Goal: Task Accomplishment & Management: Complete application form

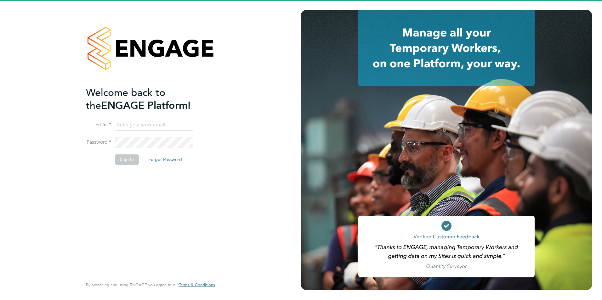
type input "sam.skinner@tfrecruitment.co.uk"
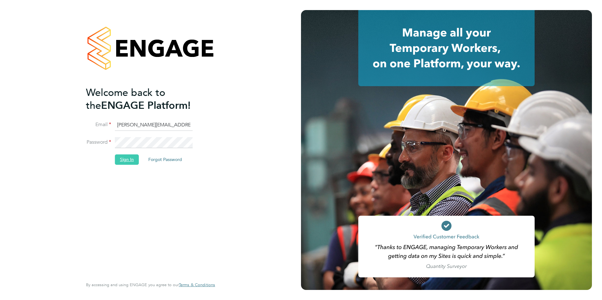
click at [128, 159] on button "Sign In" at bounding box center [127, 160] width 24 height 10
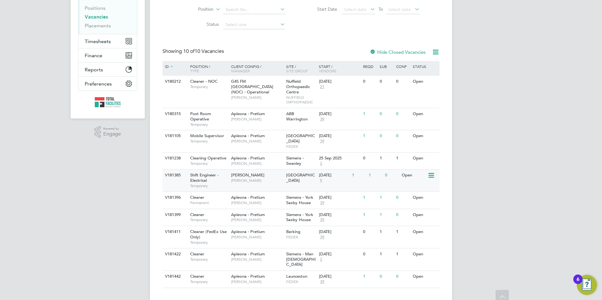
scroll to position [90, 0]
click at [223, 172] on div "Shift Engineer - Electrical Temporary" at bounding box center [207, 180] width 44 height 22
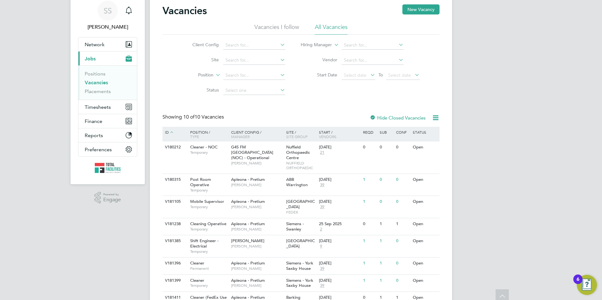
scroll to position [0, 0]
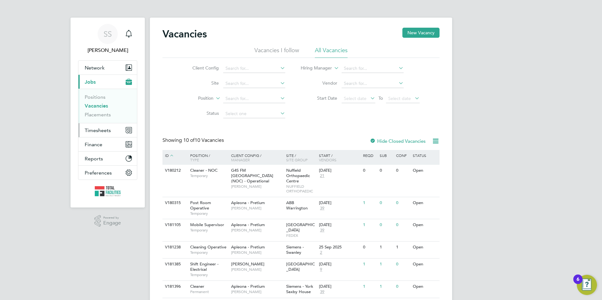
click at [95, 133] on button "Timesheets" at bounding box center [107, 130] width 59 height 14
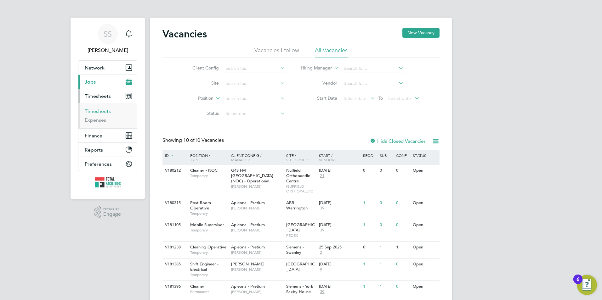
click at [103, 111] on link "Timesheets" at bounding box center [98, 111] width 26 height 6
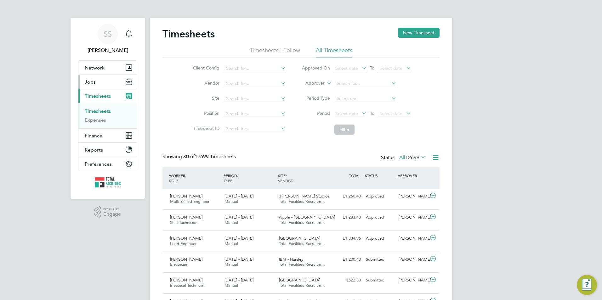
click at [94, 83] on span "Jobs" at bounding box center [90, 82] width 11 height 6
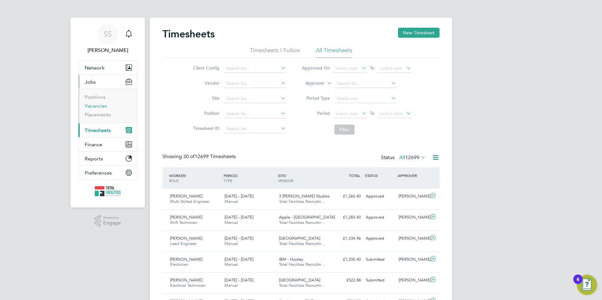
click at [94, 108] on link "Vacancies" at bounding box center [96, 106] width 22 height 6
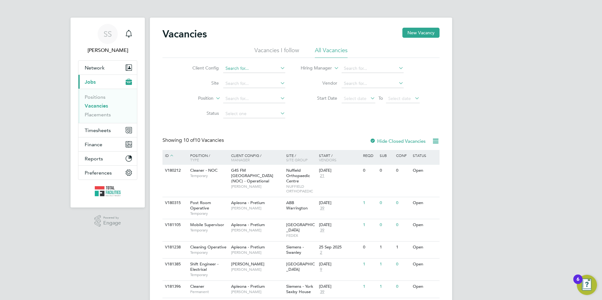
click at [228, 68] on input at bounding box center [254, 68] width 62 height 9
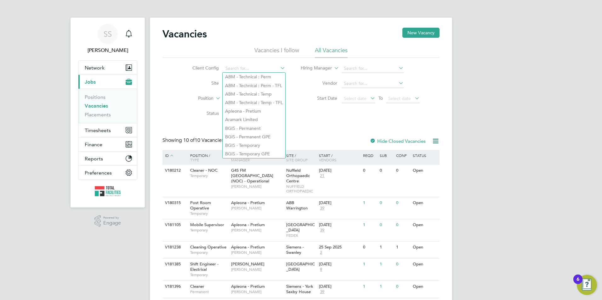
click at [162, 89] on div "Vacancies New Vacancy Vacancies I follow All Vacancies Client Config Site Posit…" at bounding box center [301, 204] width 302 height 372
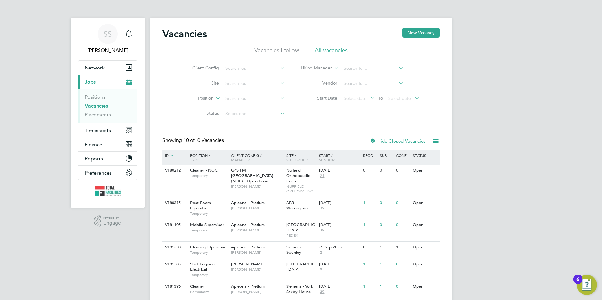
click at [286, 48] on li "Vacancies I follow" at bounding box center [276, 52] width 45 height 11
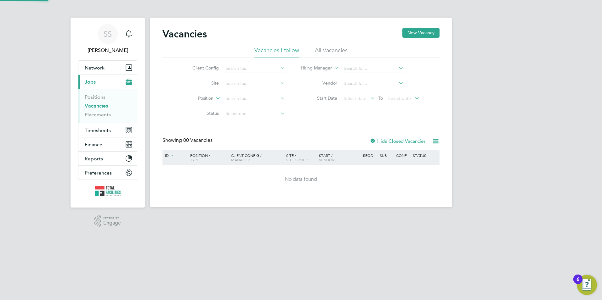
click at [329, 49] on li "All Vacancies" at bounding box center [331, 52] width 33 height 11
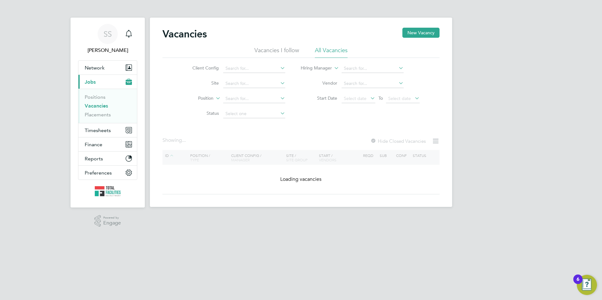
click at [285, 52] on li "Vacancies I follow" at bounding box center [276, 52] width 45 height 11
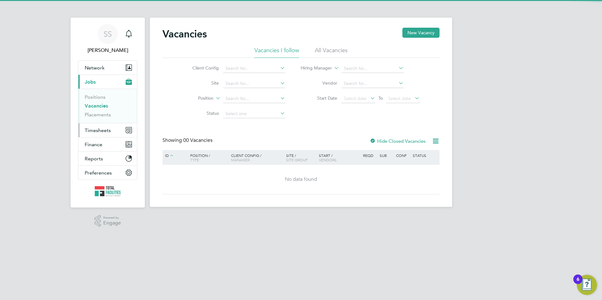
click at [100, 132] on span "Timesheets" at bounding box center [98, 130] width 26 height 6
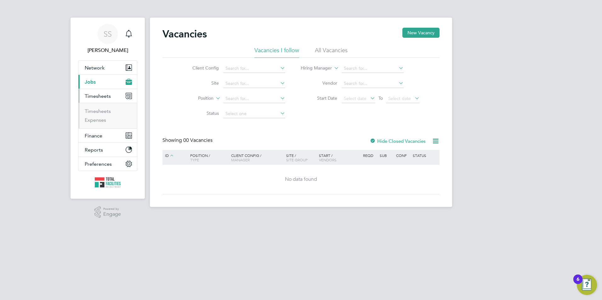
click at [97, 84] on button "Current page: Jobs" at bounding box center [107, 82] width 59 height 14
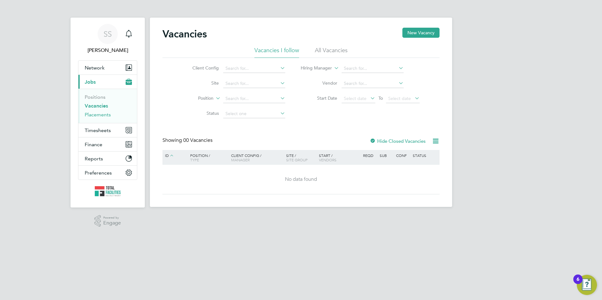
click at [93, 115] on link "Placements" at bounding box center [98, 115] width 26 height 6
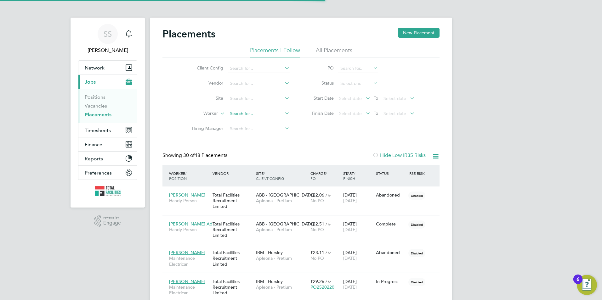
click at [235, 113] on input at bounding box center [259, 114] width 62 height 9
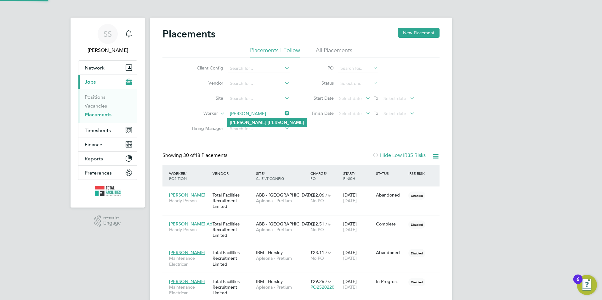
click at [268, 123] on b "Nash" at bounding box center [286, 122] width 37 height 5
type input "Shane Nash"
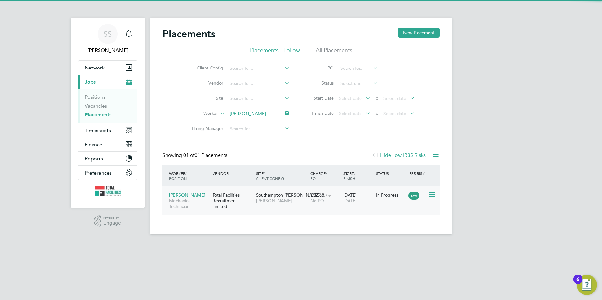
click at [289, 201] on span "[PERSON_NAME]" at bounding box center [281, 201] width 51 height 6
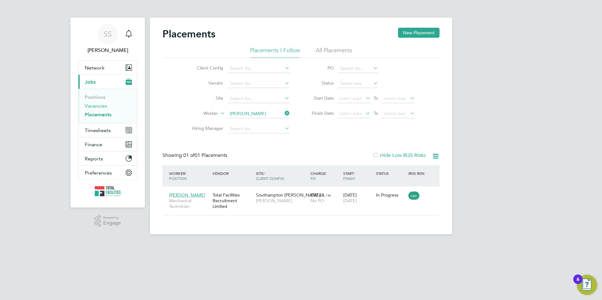
click at [96, 105] on link "Vacancies" at bounding box center [96, 106] width 22 height 6
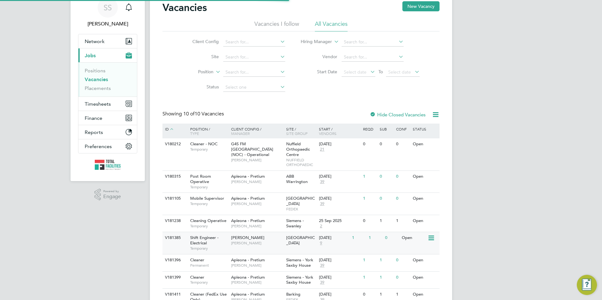
scroll to position [90, 0]
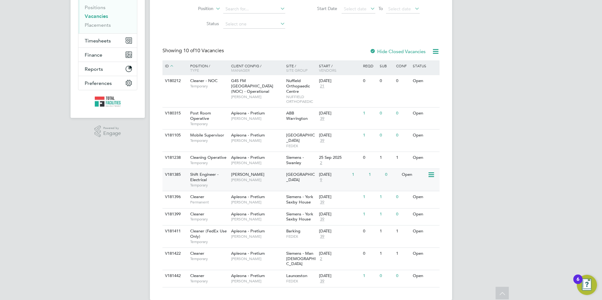
click at [208, 183] on span "Temporary" at bounding box center [209, 185] width 38 height 5
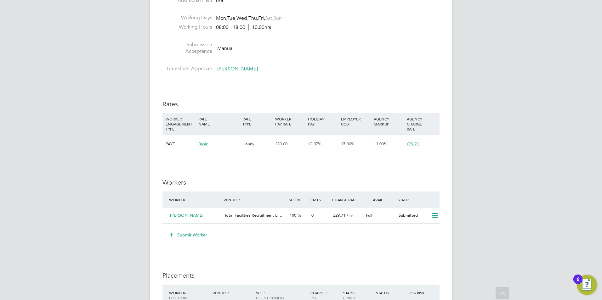
scroll to position [850, 0]
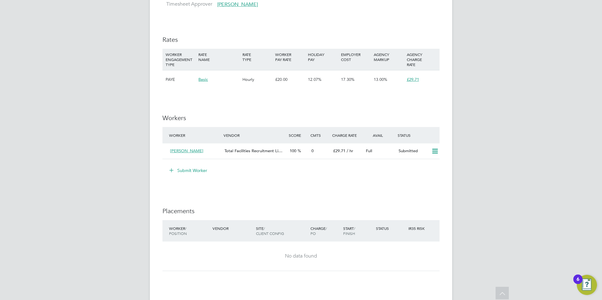
click at [195, 172] on button "Submit Worker" at bounding box center [188, 171] width 47 height 10
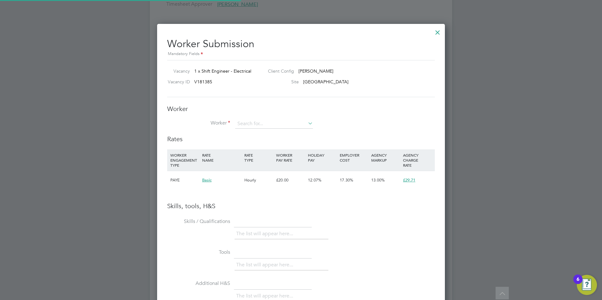
scroll to position [398, 288]
click at [257, 121] on input at bounding box center [274, 123] width 78 height 9
click at [437, 28] on div at bounding box center [437, 30] width 11 height 11
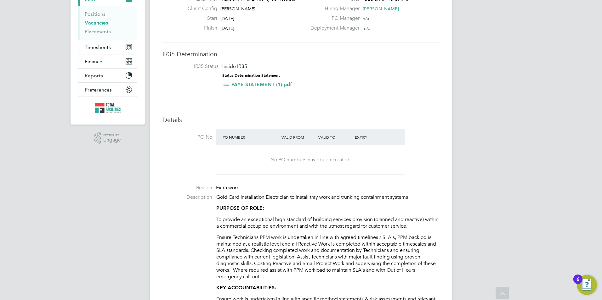
scroll to position [31, 0]
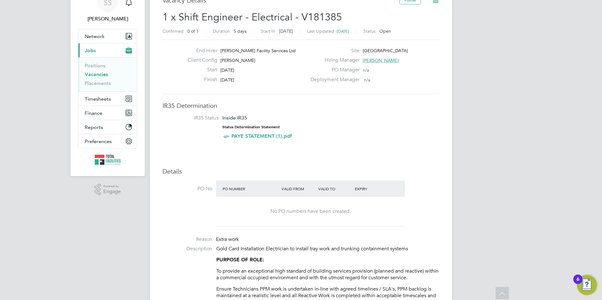
click at [91, 73] on link "Vacancies" at bounding box center [96, 74] width 23 height 6
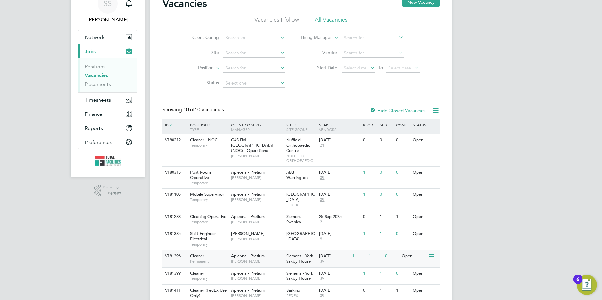
scroll to position [90, 0]
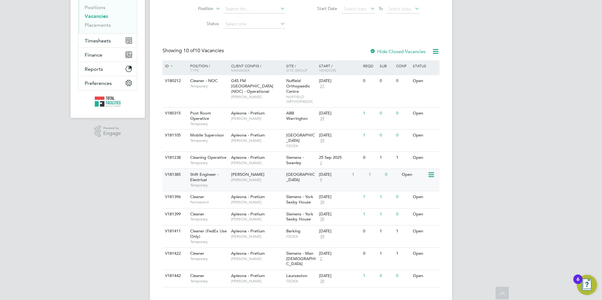
click at [209, 183] on span "Temporary" at bounding box center [209, 185] width 38 height 5
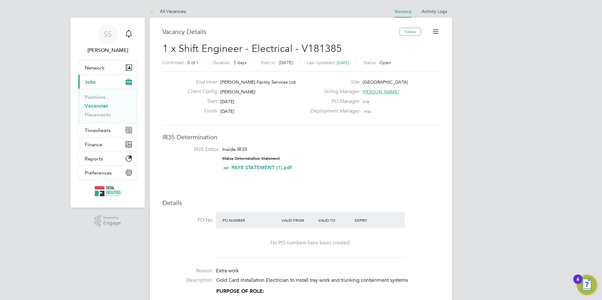
click at [96, 107] on link "Vacancies" at bounding box center [96, 106] width 23 height 6
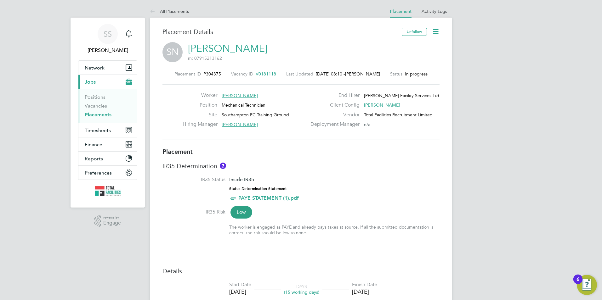
click at [434, 29] on icon at bounding box center [436, 32] width 8 height 8
click at [270, 55] on div "SN Shane Nash m: 07915213162" at bounding box center [300, 52] width 277 height 21
click at [208, 48] on link "Shane Nash" at bounding box center [227, 48] width 79 height 12
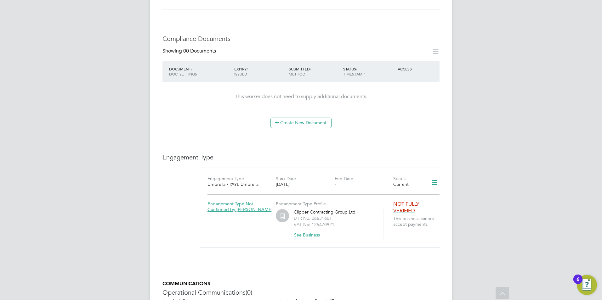
scroll to position [189, 0]
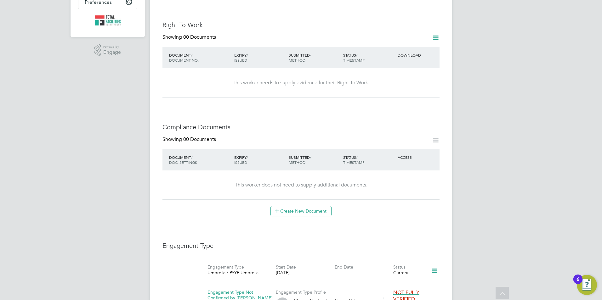
click at [434, 34] on icon at bounding box center [436, 38] width 8 height 8
click at [396, 45] on li "Add Right To Work Document" at bounding box center [401, 46] width 76 height 9
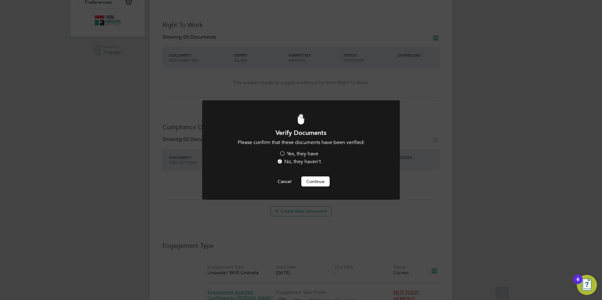
click at [295, 151] on label "Yes, they have" at bounding box center [298, 154] width 39 height 7
click at [0, 0] on input "Yes, they have" at bounding box center [0, 0] width 0 height 0
click at [307, 173] on div "Verify Documents Please confirm that these documents have been verified: Yes, t…" at bounding box center [301, 158] width 164 height 58
click at [310, 179] on button "Continue" at bounding box center [315, 182] width 28 height 10
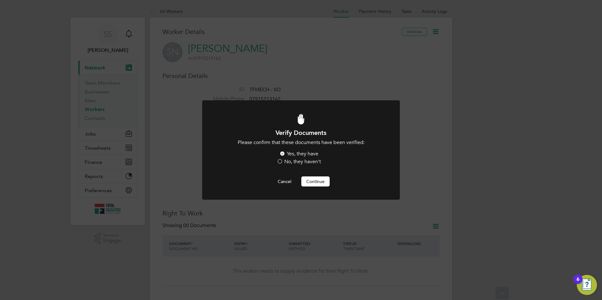
scroll to position [189, 0]
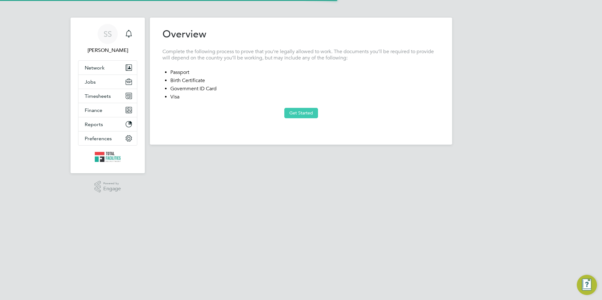
click at [291, 115] on button "Get Started" at bounding box center [301, 113] width 34 height 10
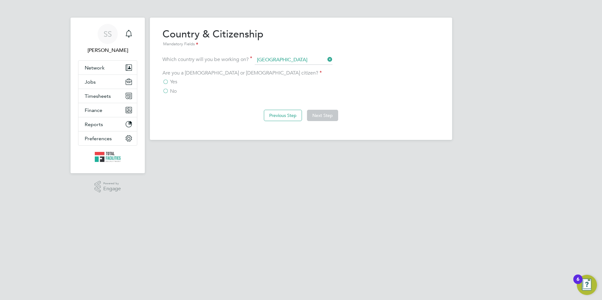
click at [176, 84] on span "Yes" at bounding box center [173, 82] width 7 height 6
click at [0, 0] on input "Yes" at bounding box center [0, 0] width 0 height 0
click at [311, 115] on button "Next Step" at bounding box center [322, 115] width 31 height 11
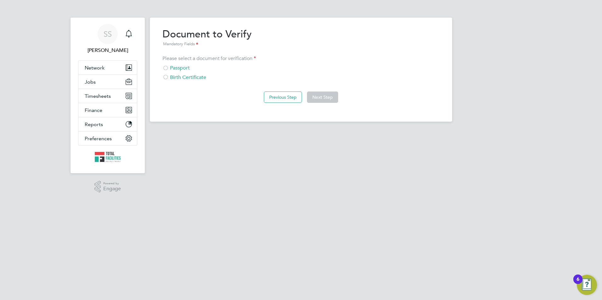
click at [175, 66] on div "Passport" at bounding box center [300, 68] width 277 height 7
click at [325, 97] on button "Next Step" at bounding box center [322, 97] width 31 height 11
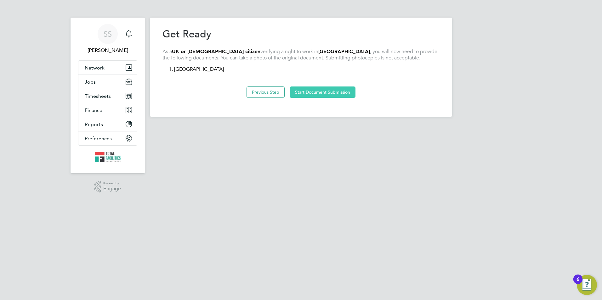
click at [328, 92] on button "Start Document Submission" at bounding box center [323, 92] width 66 height 11
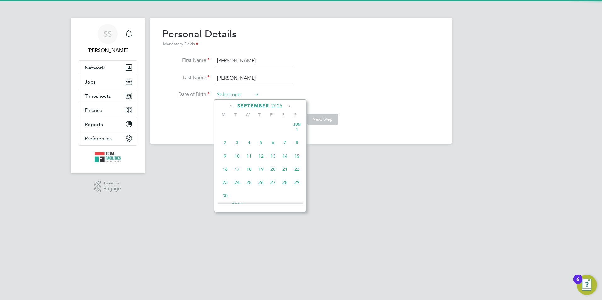
click at [231, 95] on input at bounding box center [237, 94] width 45 height 9
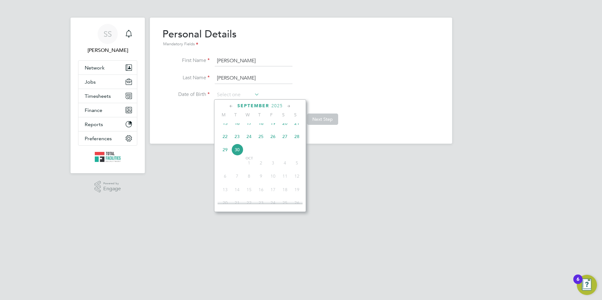
click at [280, 108] on span "2025" at bounding box center [276, 105] width 11 height 5
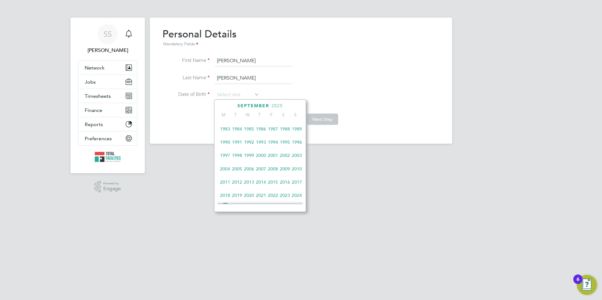
scroll to position [72, 0]
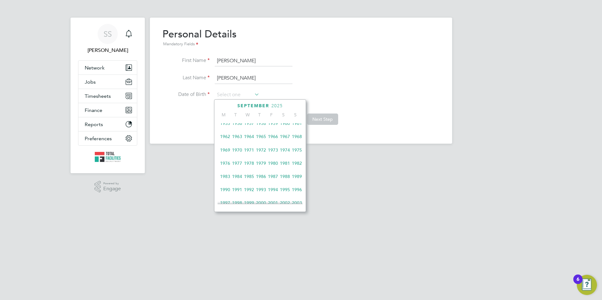
click at [245, 152] on span "1971" at bounding box center [249, 150] width 12 height 12
click at [248, 179] on span "28" at bounding box center [249, 177] width 12 height 12
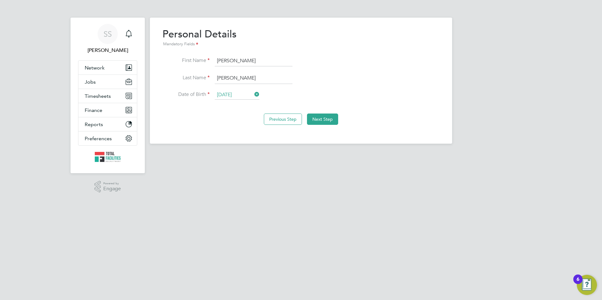
click at [232, 94] on input "28 Jul 1971" at bounding box center [237, 94] width 45 height 9
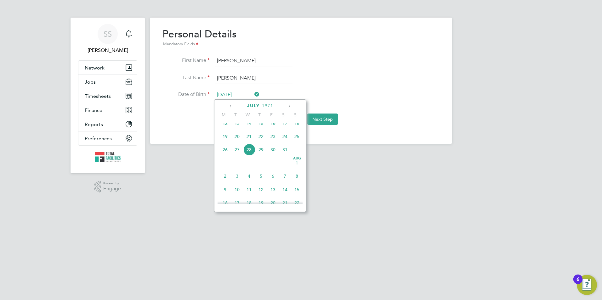
click at [290, 107] on icon at bounding box center [289, 106] width 6 height 7
click at [236, 180] on span "28" at bounding box center [237, 174] width 12 height 12
type input "28 Sep 1971"
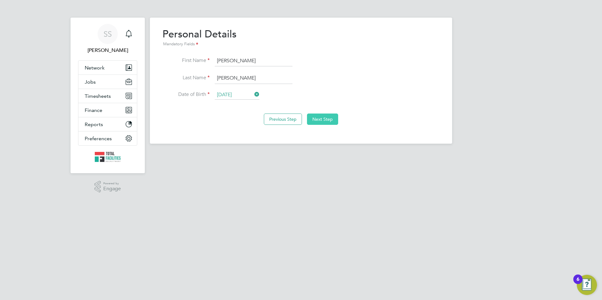
click at [316, 118] on button "Next Step" at bounding box center [322, 119] width 31 height 11
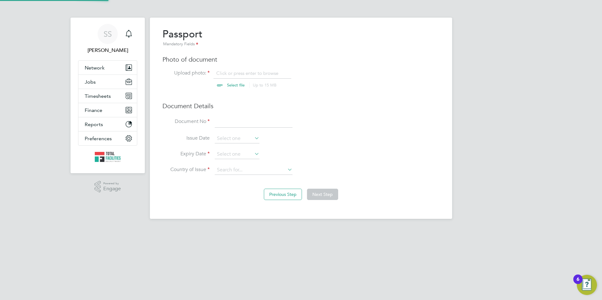
scroll to position [8, 78]
drag, startPoint x: 230, startPoint y: 125, endPoint x: 232, endPoint y: 101, distance: 24.7
click at [230, 125] on input at bounding box center [254, 121] width 78 height 11
click at [234, 88] on input "file" at bounding box center [241, 79] width 99 height 19
type input "C:\fakepath\Shane Nash - RTW.jpg"
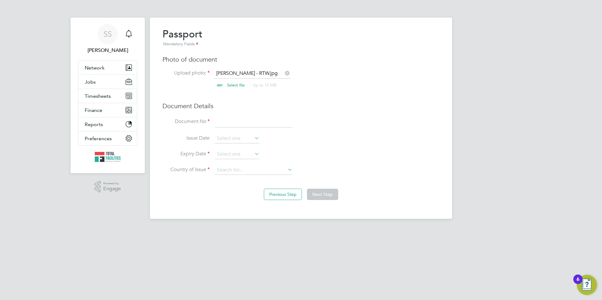
click at [231, 116] on div "Passport Mandatory Fields Photo of document Upload photo: Shane Nash - RTW.jpg …" at bounding box center [300, 105] width 277 height 154
drag, startPoint x: 231, startPoint y: 121, endPoint x: 228, endPoint y: 120, distance: 3.5
click at [231, 121] on input at bounding box center [254, 121] width 78 height 11
type input "549822818"
click at [232, 156] on input at bounding box center [237, 154] width 45 height 9
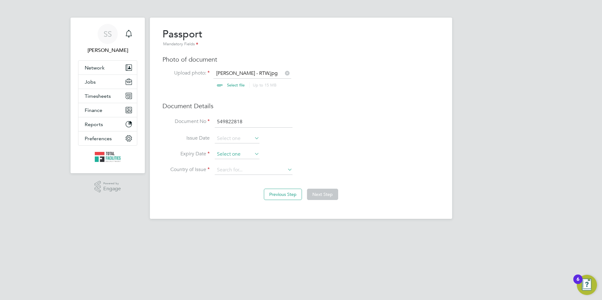
scroll to position [245, 0]
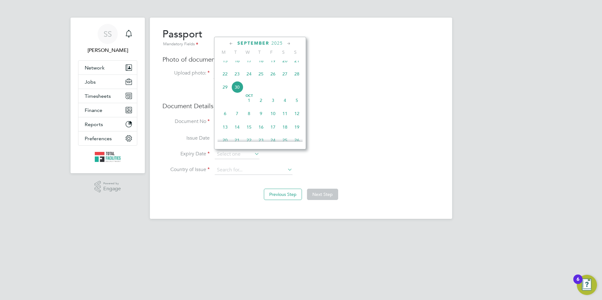
click at [278, 43] on span "2025" at bounding box center [276, 43] width 11 height 5
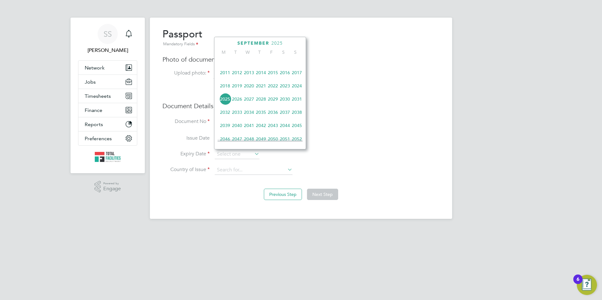
click at [250, 105] on span "2027" at bounding box center [249, 99] width 12 height 12
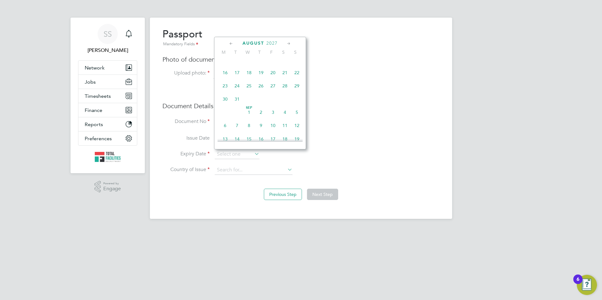
click at [286, 44] on icon at bounding box center [289, 43] width 6 height 7
click at [225, 106] on span "18" at bounding box center [225, 100] width 12 height 12
type input "18 Oct 2027"
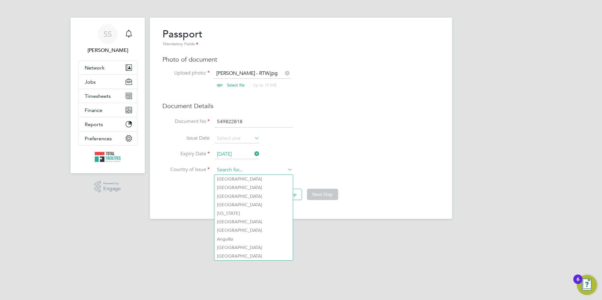
click at [248, 166] on input at bounding box center [254, 170] width 78 height 9
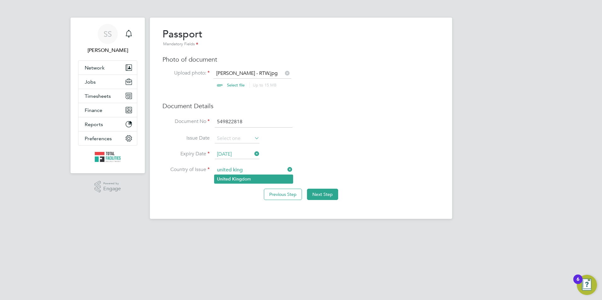
click at [236, 177] on b "King" at bounding box center [237, 179] width 10 height 5
type input "United Kingdom"
click at [327, 194] on button "Next Step" at bounding box center [322, 194] width 31 height 11
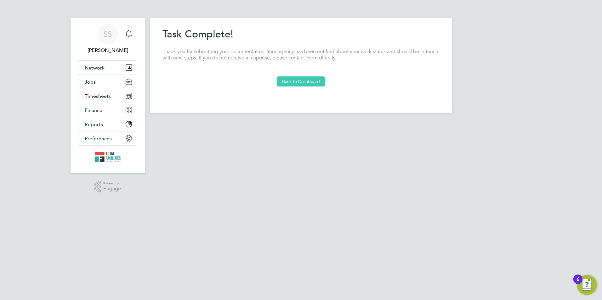
click at [307, 77] on button "Back to Dashboard" at bounding box center [301, 81] width 48 height 10
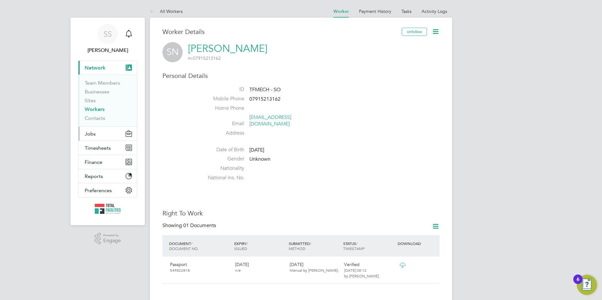
click at [96, 131] on button "Jobs" at bounding box center [107, 134] width 59 height 14
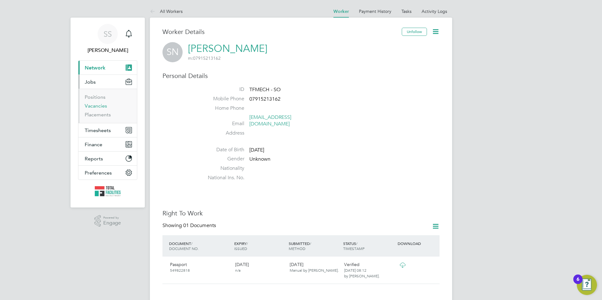
click at [91, 104] on link "Vacancies" at bounding box center [96, 106] width 22 height 6
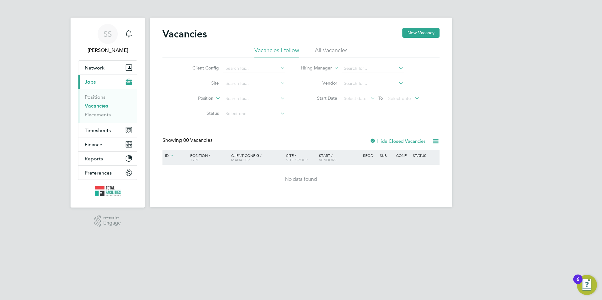
click at [317, 49] on li "All Vacancies" at bounding box center [331, 52] width 33 height 11
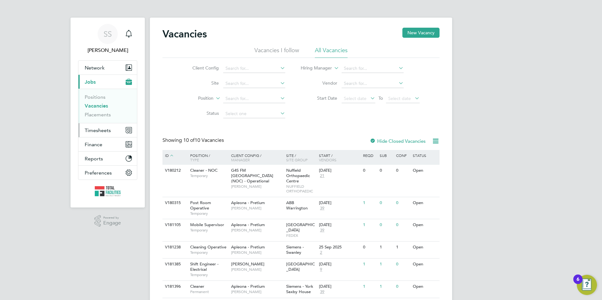
click at [97, 125] on button "Timesheets" at bounding box center [107, 130] width 59 height 14
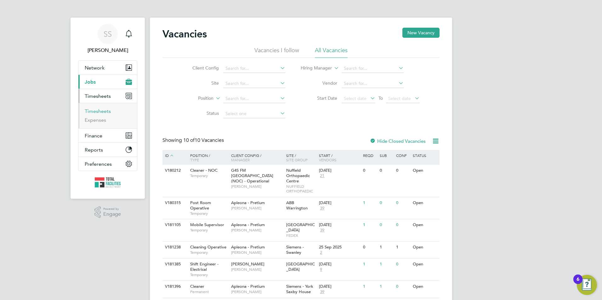
click at [102, 109] on link "Timesheets" at bounding box center [98, 111] width 26 height 6
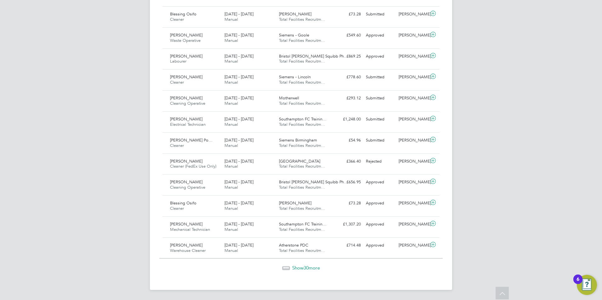
click at [295, 267] on span "Show 30 more" at bounding box center [306, 268] width 28 height 6
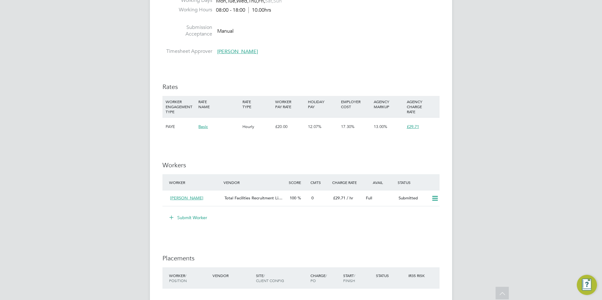
scroll to position [849, 0]
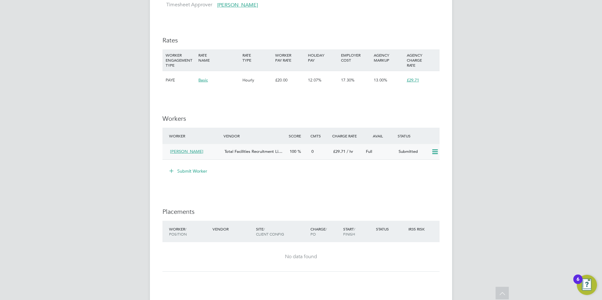
click at [223, 151] on div "Total Facilities Recruitment Li…" at bounding box center [254, 152] width 65 height 10
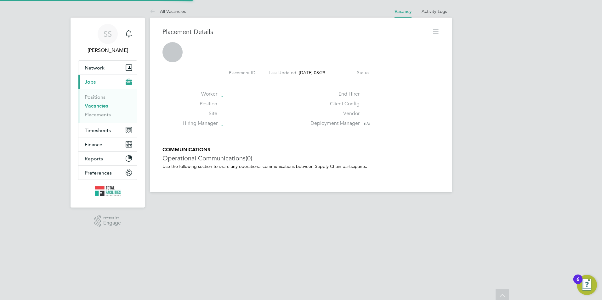
scroll to position [3, 3]
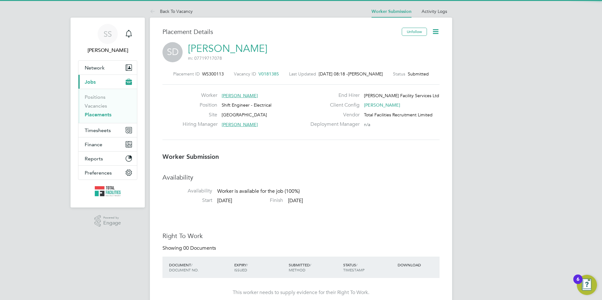
click at [201, 47] on link "[PERSON_NAME]" at bounding box center [227, 48] width 79 height 12
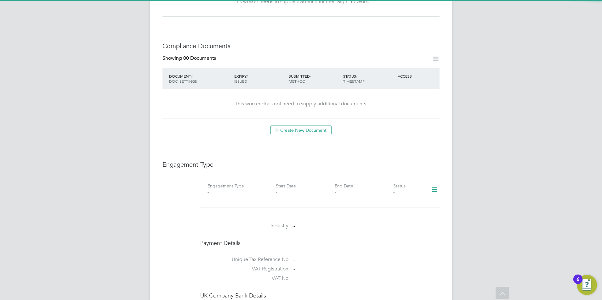
scroll to position [315, 0]
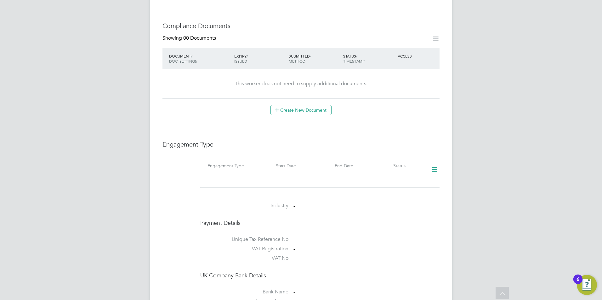
click at [433, 163] on icon at bounding box center [434, 170] width 11 height 14
click at [401, 189] on li "Add Engagement Type" at bounding box center [401, 190] width 71 height 9
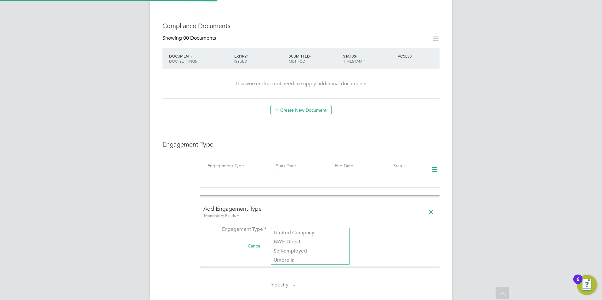
click at [302, 228] on input at bounding box center [310, 230] width 78 height 9
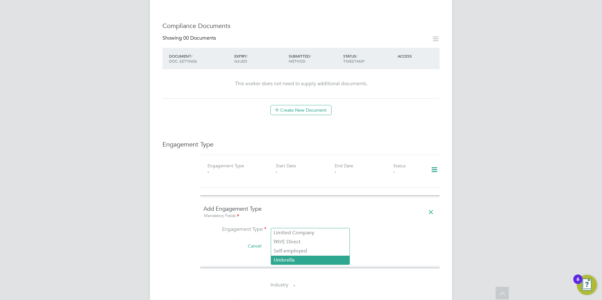
click at [287, 258] on li "Umbrella" at bounding box center [310, 260] width 78 height 9
type input "Umbrella"
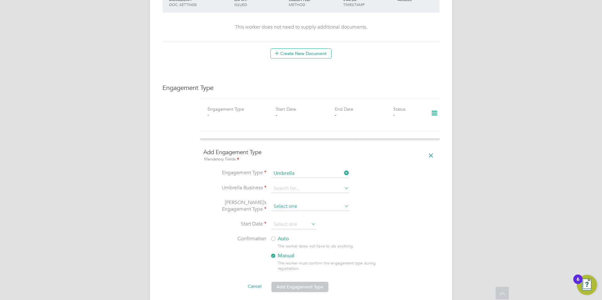
scroll to position [409, 0]
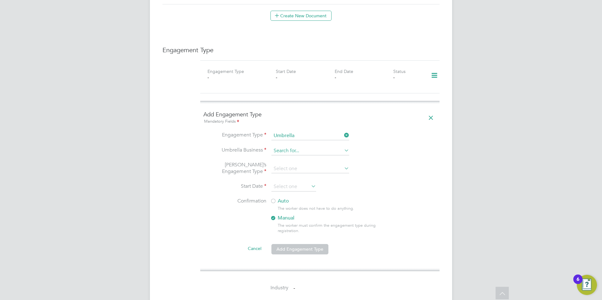
click at [284, 147] on input at bounding box center [310, 151] width 78 height 9
click at [287, 215] on li "Clipper Contracting Group Ltd" at bounding box center [322, 217] width 103 height 9
type input "Clipper Contracting Group Ltd"
click at [280, 165] on input at bounding box center [310, 169] width 78 height 9
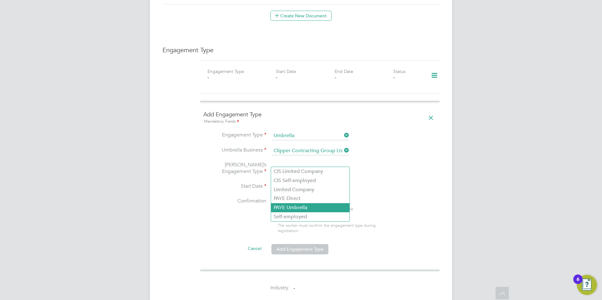
click at [290, 207] on li "PAYE Umbrella" at bounding box center [310, 207] width 78 height 9
type input "PAYE Umbrella"
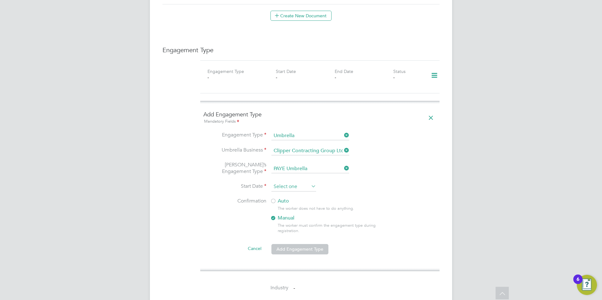
click at [299, 182] on input at bounding box center [293, 186] width 45 height 9
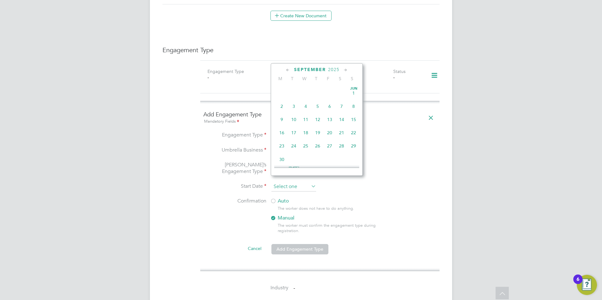
scroll to position [245, 0]
click at [282, 118] on span "29" at bounding box center [282, 113] width 12 height 12
type input "[DATE]"
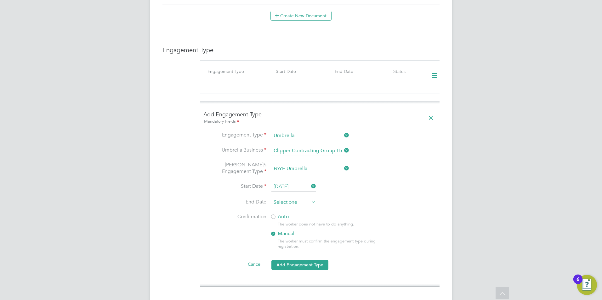
click at [285, 198] on input at bounding box center [293, 202] width 45 height 9
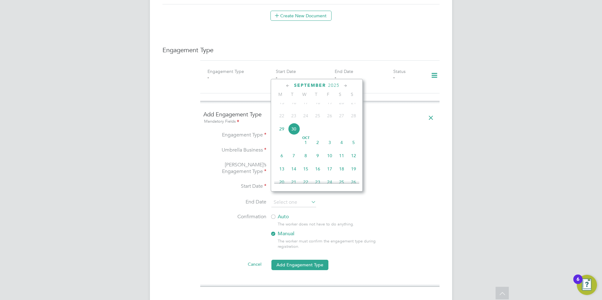
click at [235, 214] on label "Confirmation" at bounding box center [234, 217] width 63 height 7
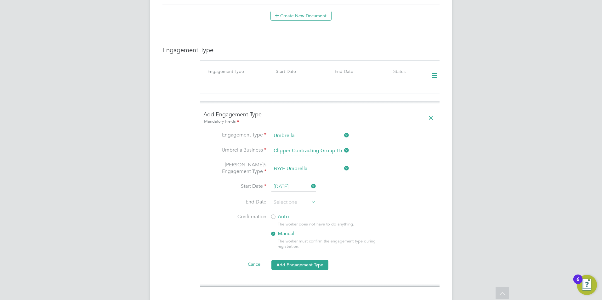
click at [280, 214] on label "Auto" at bounding box center [326, 217] width 113 height 7
click at [309, 265] on li "Cancel Add Engagement Type" at bounding box center [319, 268] width 233 height 18
click at [303, 260] on button "Add Engagement Type" at bounding box center [299, 265] width 57 height 10
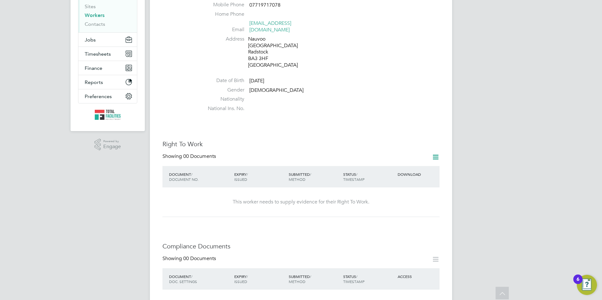
scroll to position [0, 0]
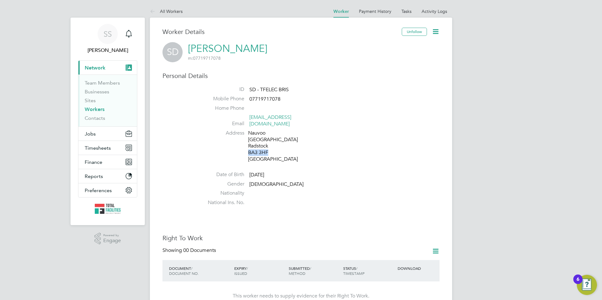
drag, startPoint x: 268, startPoint y: 146, endPoint x: 248, endPoint y: 147, distance: 19.3
click at [248, 147] on div "Nauvoo Bath Old Road Radstock BA3 3HF United Kingdom" at bounding box center [278, 146] width 60 height 33
copy div "BA3 3HF"
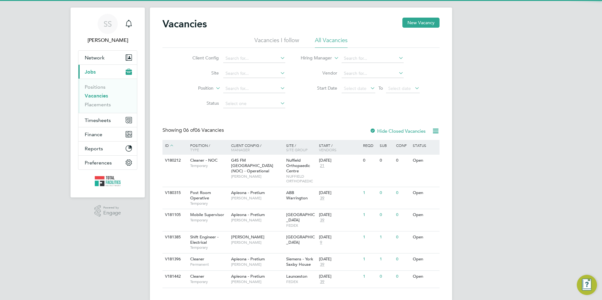
scroll to position [16, 0]
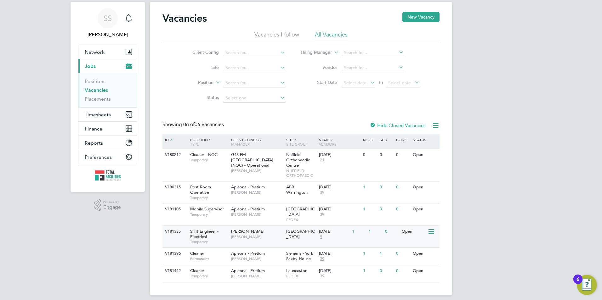
click at [234, 235] on span "Ryan McDermott" at bounding box center [257, 237] width 52 height 5
click at [215, 234] on div "Shift Engineer - Electrical Temporary" at bounding box center [207, 237] width 44 height 22
click at [83, 110] on button "Timesheets" at bounding box center [107, 115] width 59 height 14
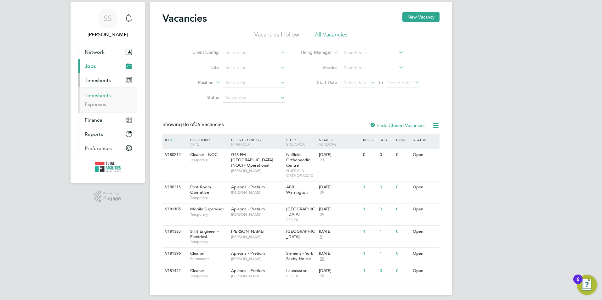
click at [93, 97] on link "Timesheets" at bounding box center [98, 96] width 26 height 6
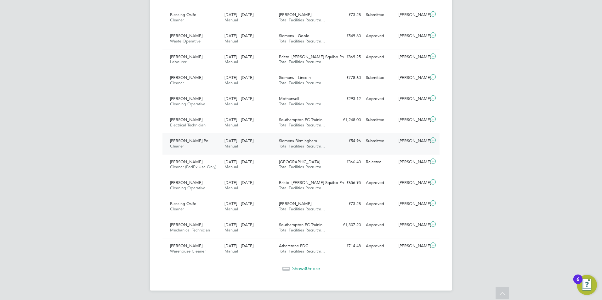
scroll to position [556, 0]
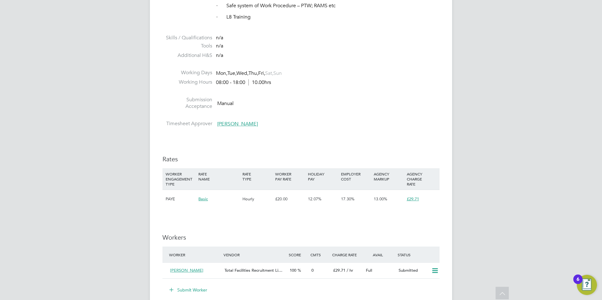
scroll to position [787, 0]
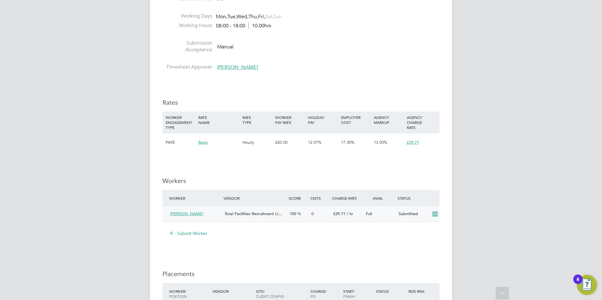
click at [180, 215] on span "[PERSON_NAME]" at bounding box center [186, 213] width 33 height 5
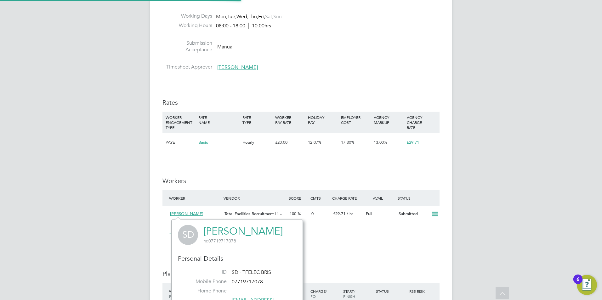
scroll to position [165, 132]
click at [223, 226] on link "[PERSON_NAME]" at bounding box center [242, 231] width 79 height 12
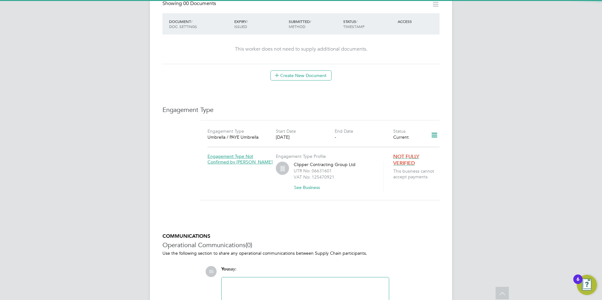
scroll to position [182, 0]
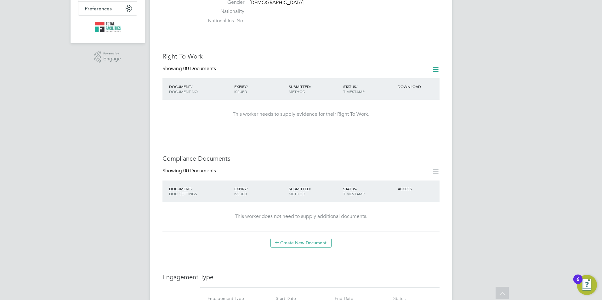
click at [433, 65] on icon at bounding box center [436, 69] width 8 height 8
click at [383, 77] on li "Add Right To Work Document" at bounding box center [401, 78] width 76 height 9
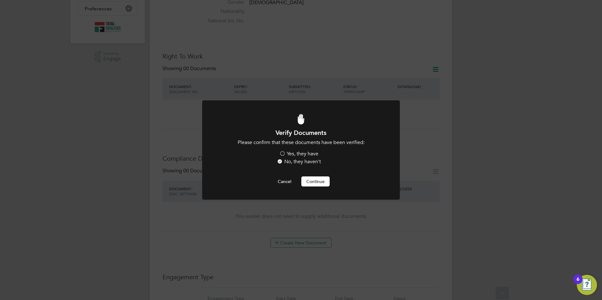
click at [290, 151] on label "Yes, they have" at bounding box center [298, 154] width 39 height 7
click at [0, 0] on input "Yes, they have" at bounding box center [0, 0] width 0 height 0
click at [318, 182] on button "Continue" at bounding box center [315, 182] width 28 height 10
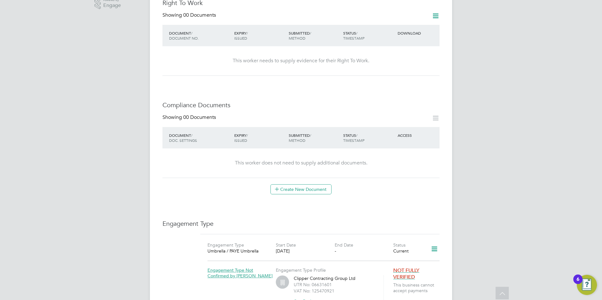
scroll to position [189, 0]
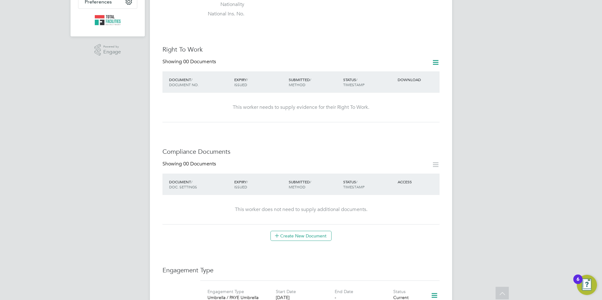
click at [433, 59] on icon at bounding box center [436, 63] width 8 height 8
click at [393, 70] on li "Add Right To Work Document" at bounding box center [401, 71] width 76 height 9
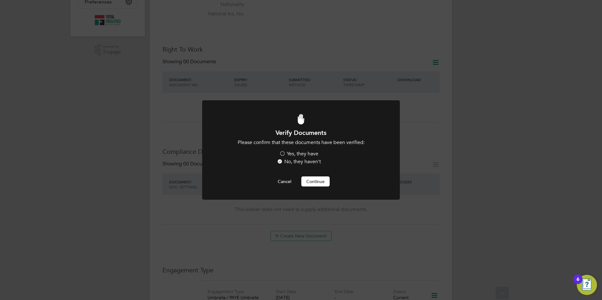
click at [286, 155] on label "Yes, they have" at bounding box center [298, 154] width 39 height 7
click at [0, 0] on input "Yes, they have" at bounding box center [0, 0] width 0 height 0
click at [306, 177] on button "Continue" at bounding box center [315, 182] width 28 height 10
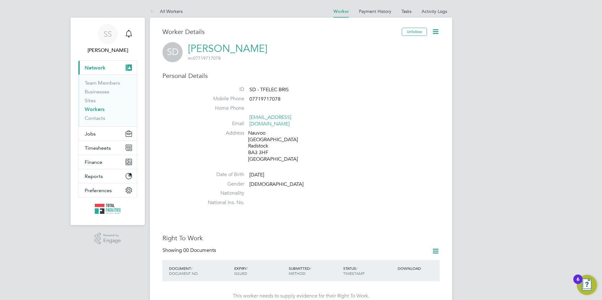
click at [94, 110] on link "Workers" at bounding box center [95, 109] width 20 height 6
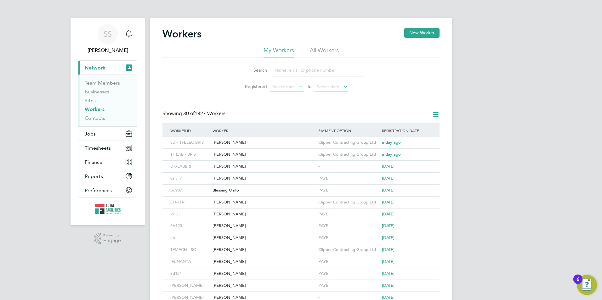
click at [284, 68] on input at bounding box center [317, 70] width 92 height 12
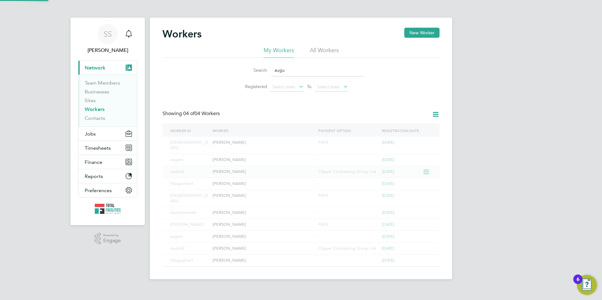
type input "augu"
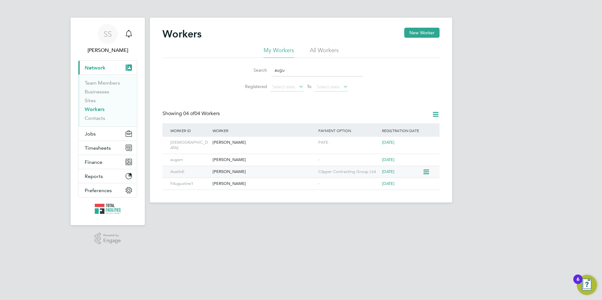
click at [244, 174] on div "[PERSON_NAME]" at bounding box center [264, 172] width 106 height 12
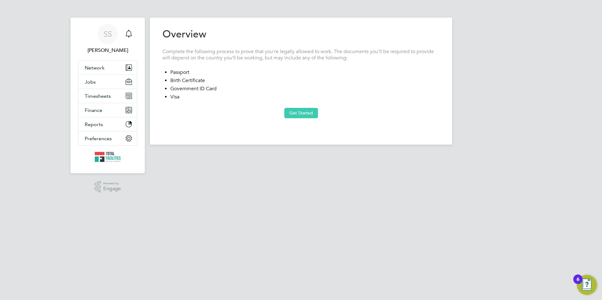
click at [293, 116] on button "Get Started" at bounding box center [301, 113] width 34 height 10
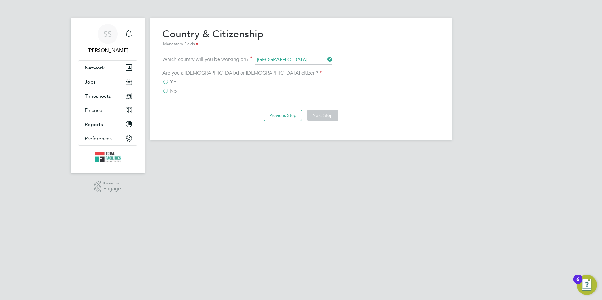
click at [175, 83] on span "Yes" at bounding box center [173, 82] width 7 height 6
click at [0, 0] on input "Yes" at bounding box center [0, 0] width 0 height 0
click at [329, 111] on button "Next Step" at bounding box center [322, 115] width 31 height 11
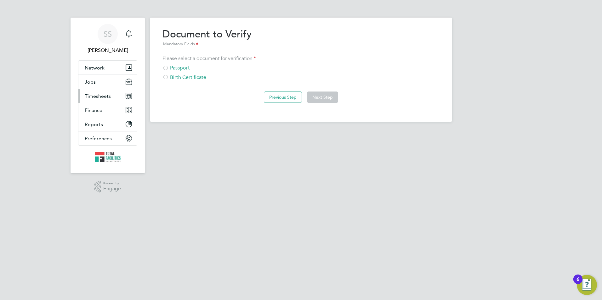
click at [92, 96] on span "Timesheets" at bounding box center [98, 96] width 26 height 6
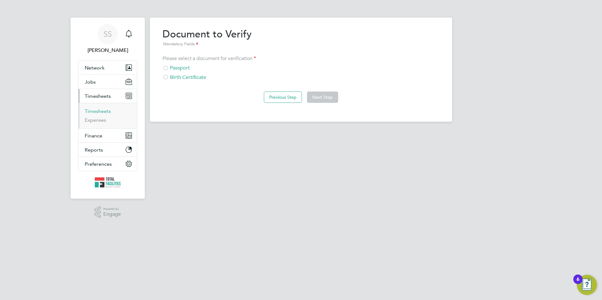
click at [98, 108] on link "Timesheets" at bounding box center [98, 111] width 26 height 6
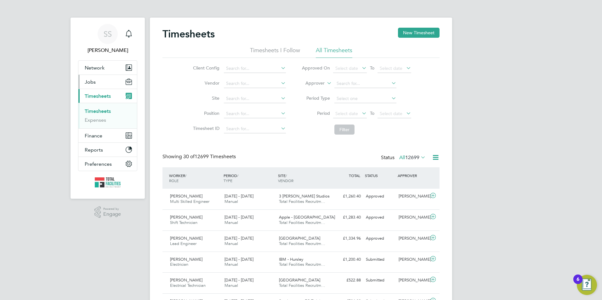
click at [92, 80] on span "Jobs" at bounding box center [90, 82] width 11 height 6
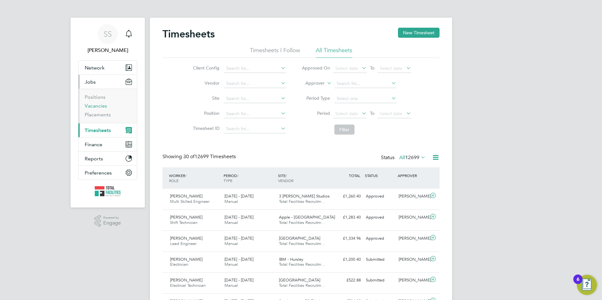
click at [91, 106] on link "Vacancies" at bounding box center [96, 106] width 22 height 6
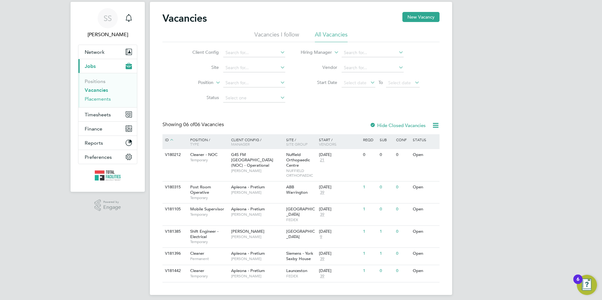
click at [94, 102] on link "Placements" at bounding box center [98, 99] width 26 height 6
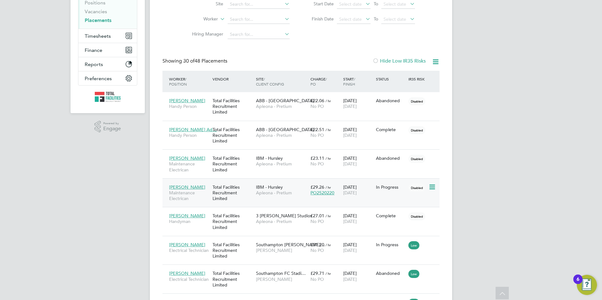
click at [432, 186] on icon at bounding box center [431, 188] width 6 height 8
click at [378, 242] on li "Abandon" at bounding box center [403, 244] width 65 height 9
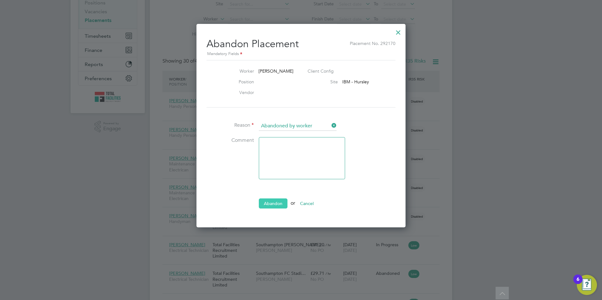
click at [271, 202] on button "Abandon" at bounding box center [273, 204] width 29 height 10
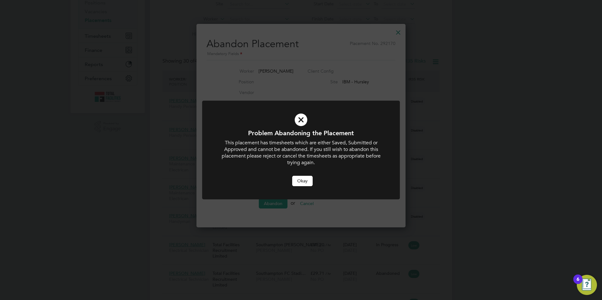
click at [301, 179] on button "Okay" at bounding box center [302, 181] width 20 height 10
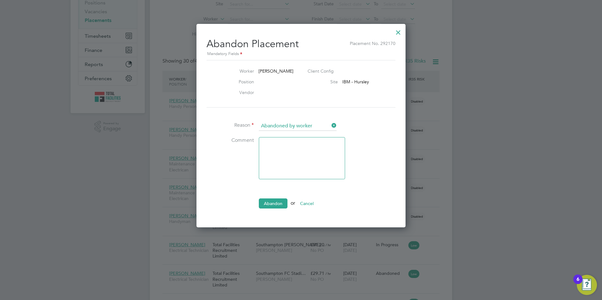
click at [397, 29] on div at bounding box center [398, 30] width 11 height 11
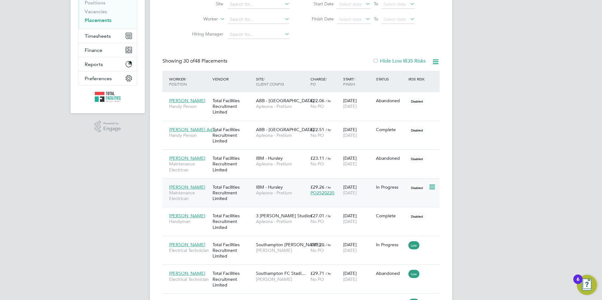
click at [226, 198] on div "Total Facilities Recruitment Limited" at bounding box center [232, 193] width 43 height 24
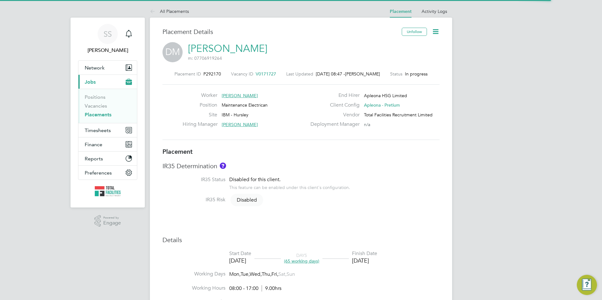
click at [434, 33] on icon at bounding box center [436, 32] width 8 height 8
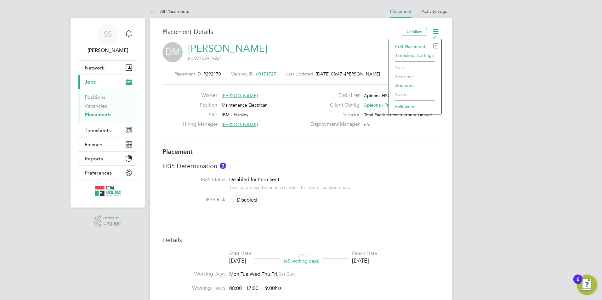
click at [343, 47] on div "[PERSON_NAME] m: 07706919264" at bounding box center [300, 52] width 277 height 21
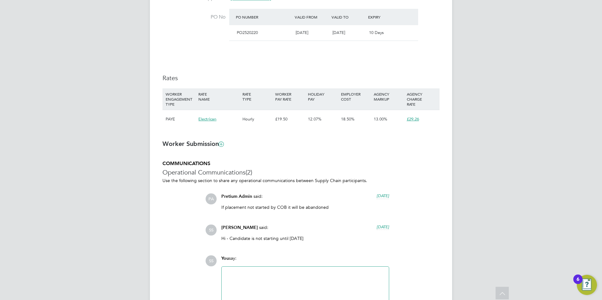
scroll to position [397, 0]
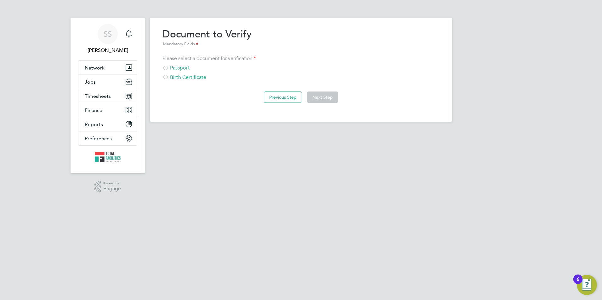
click at [163, 68] on div at bounding box center [165, 68] width 6 height 6
click at [322, 97] on button "Next Step" at bounding box center [322, 97] width 31 height 11
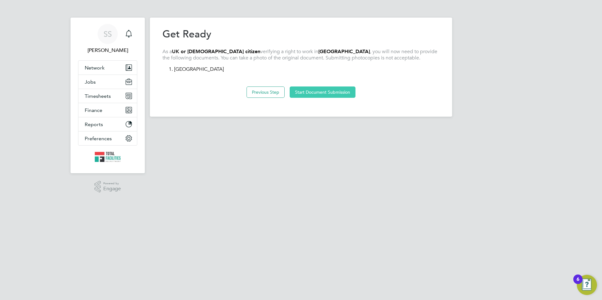
click at [324, 92] on button "Start Document Submission" at bounding box center [323, 92] width 66 height 11
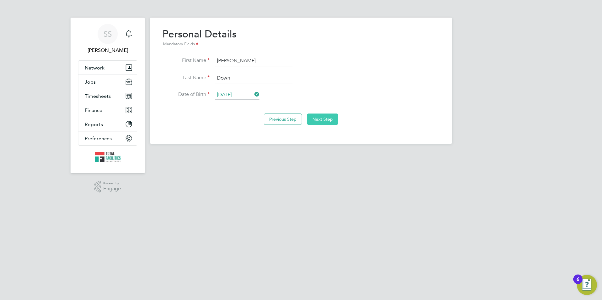
click at [312, 117] on button "Next Step" at bounding box center [322, 119] width 31 height 11
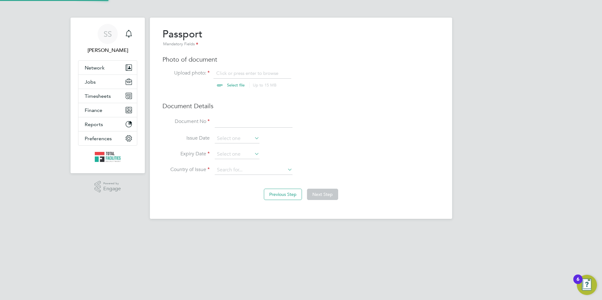
scroll to position [8, 78]
click at [230, 86] on input "file" at bounding box center [241, 79] width 99 height 19
type input "C:\fakepath\Seth Down - Passport.pdf"
click at [235, 124] on input at bounding box center [254, 121] width 78 height 11
type input "149438279"
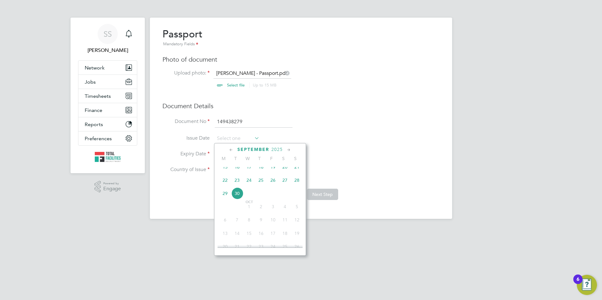
scroll to position [245, 0]
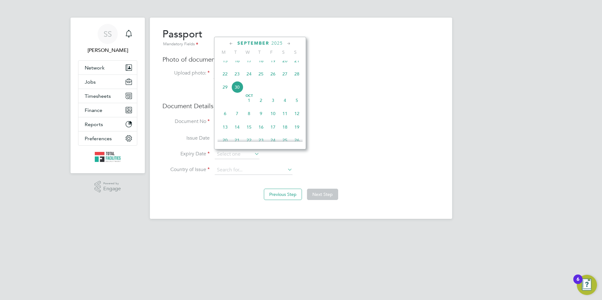
click at [386, 67] on div "Passport Mandatory Fields Photo of document Upload photo: Seth Down - Passport.…" at bounding box center [300, 105] width 277 height 154
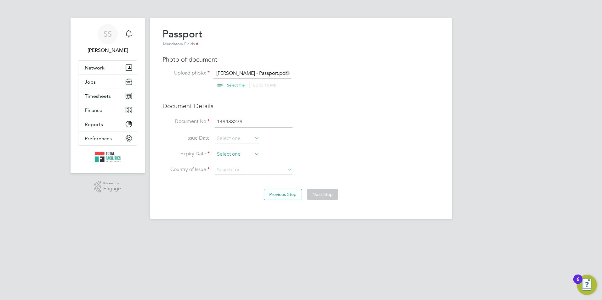
click at [226, 153] on input at bounding box center [237, 154] width 45 height 9
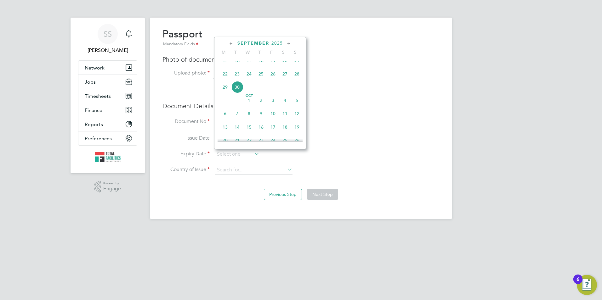
drag, startPoint x: 276, startPoint y: 43, endPoint x: 280, endPoint y: 50, distance: 8.2
click at [277, 43] on span "2025" at bounding box center [276, 43] width 11 height 5
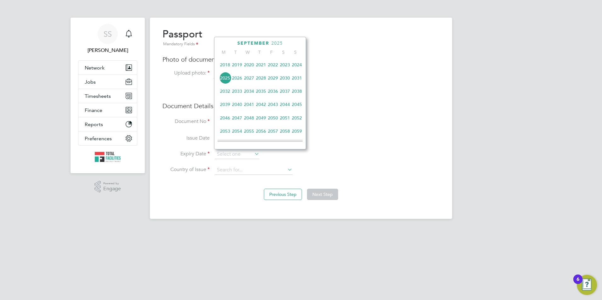
scroll to position [198, 0]
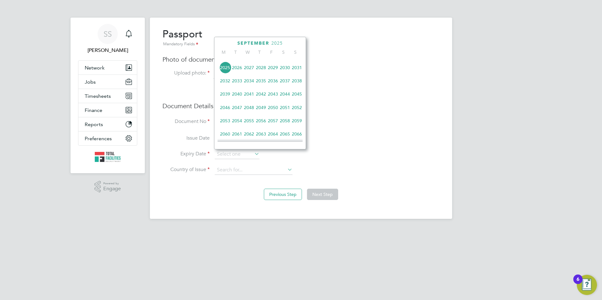
click at [248, 84] on span "2034" at bounding box center [249, 81] width 12 height 12
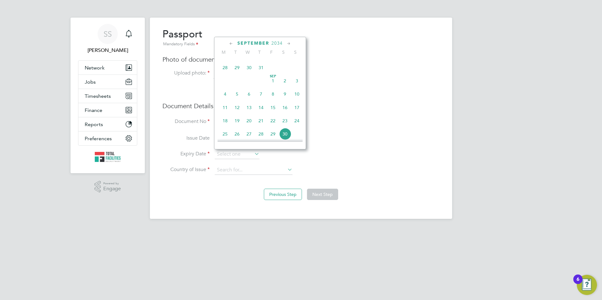
click at [230, 43] on icon at bounding box center [231, 43] width 6 height 7
click at [229, 42] on icon at bounding box center [231, 43] width 6 height 7
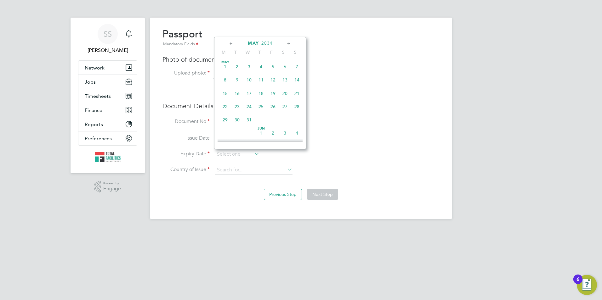
click at [287, 94] on span "20" at bounding box center [285, 94] width 12 height 12
type input "20 May 2034"
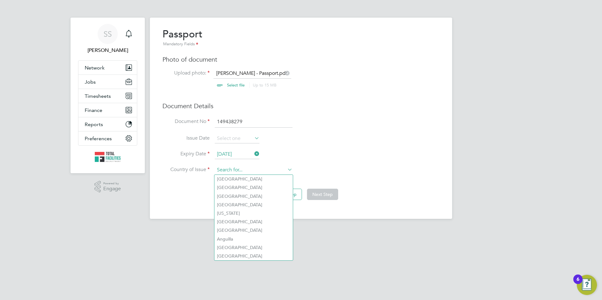
click at [232, 171] on input at bounding box center [254, 170] width 78 height 9
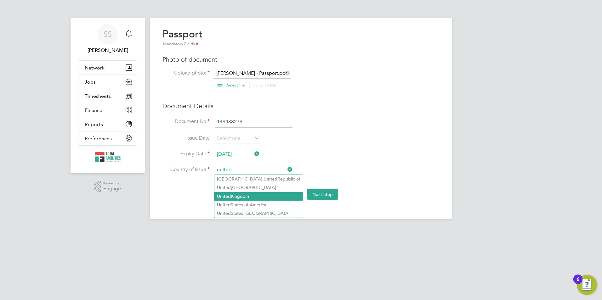
click at [236, 194] on li "United Kingdom" at bounding box center [258, 196] width 88 height 8
type input "United Kingdom"
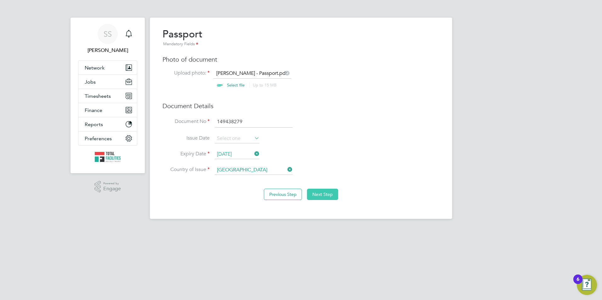
click at [332, 189] on button "Next Step" at bounding box center [322, 194] width 31 height 11
click at [320, 195] on button "Next Step" at bounding box center [322, 194] width 31 height 11
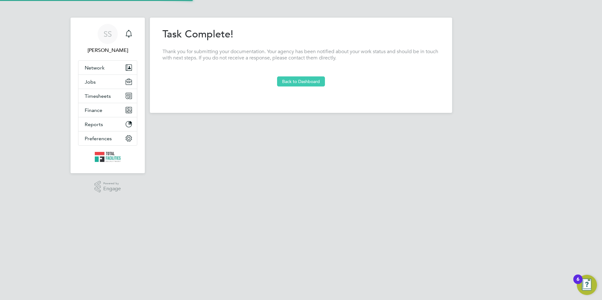
click at [302, 77] on button "Back to Dashboard" at bounding box center [301, 81] width 48 height 10
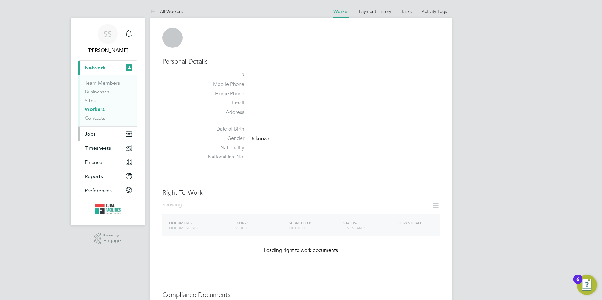
click at [94, 132] on span "Jobs" at bounding box center [90, 134] width 11 height 6
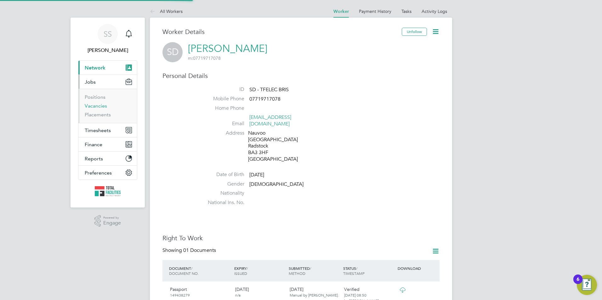
click at [92, 105] on link "Vacancies" at bounding box center [96, 106] width 22 height 6
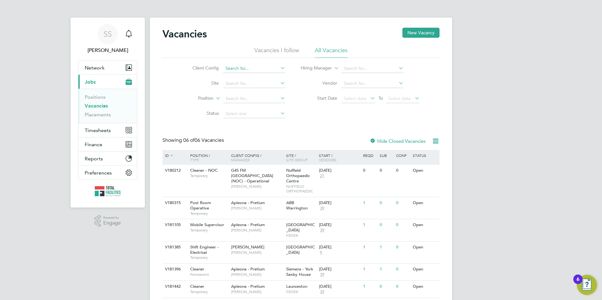
click at [250, 70] on input at bounding box center [254, 68] width 62 height 9
type input "a"
click at [84, 126] on button "Timesheets" at bounding box center [107, 130] width 59 height 14
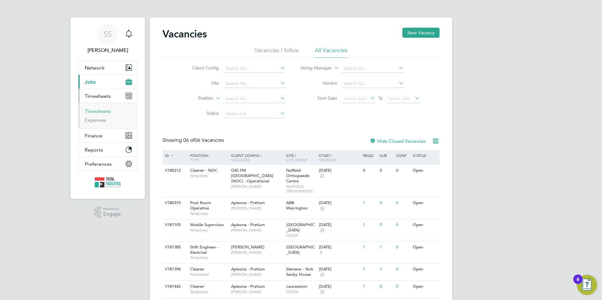
click at [101, 113] on link "Timesheets" at bounding box center [98, 111] width 26 height 6
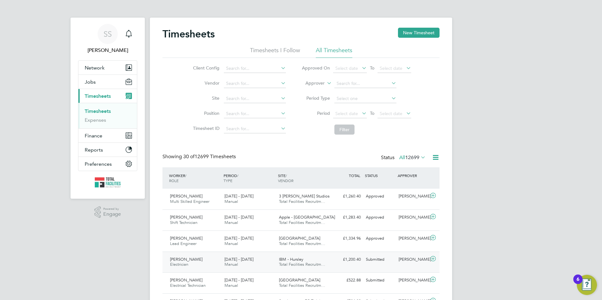
scroll to position [63, 0]
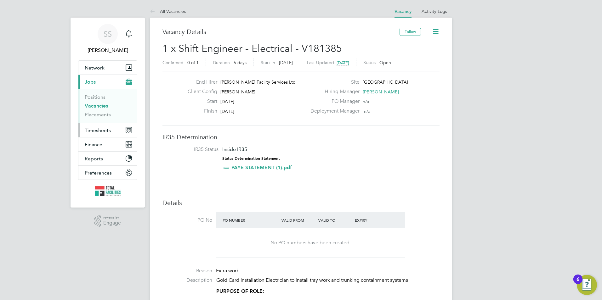
click at [99, 133] on span "Timesheets" at bounding box center [98, 130] width 26 height 6
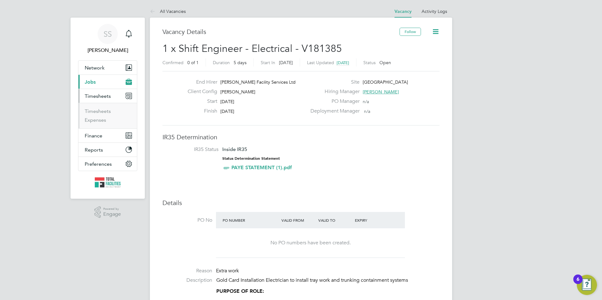
click at [92, 82] on span "Jobs" at bounding box center [90, 82] width 11 height 6
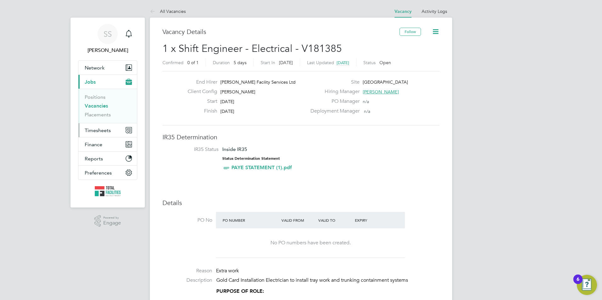
click at [99, 131] on span "Timesheets" at bounding box center [98, 130] width 26 height 6
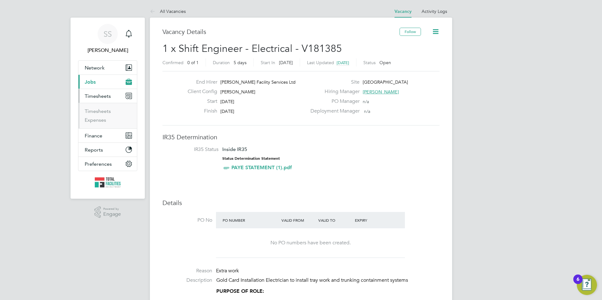
click at [94, 84] on span "Jobs" at bounding box center [90, 82] width 11 height 6
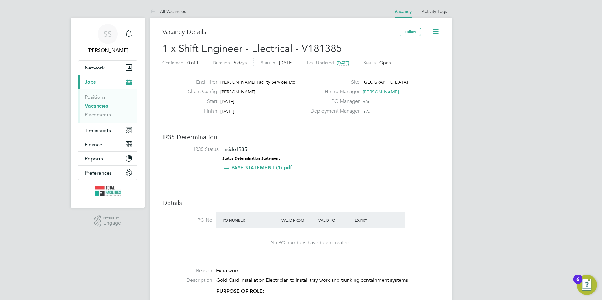
click at [98, 131] on span "Timesheets" at bounding box center [98, 130] width 26 height 6
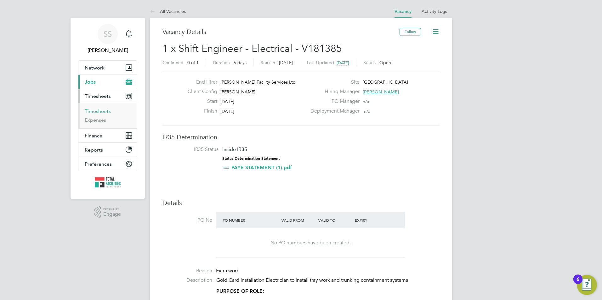
click at [100, 112] on link "Timesheets" at bounding box center [98, 111] width 26 height 6
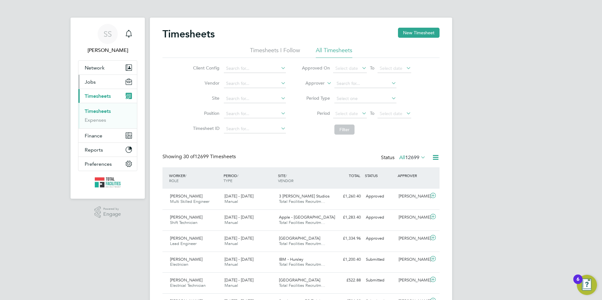
click at [94, 80] on span "Jobs" at bounding box center [90, 82] width 11 height 6
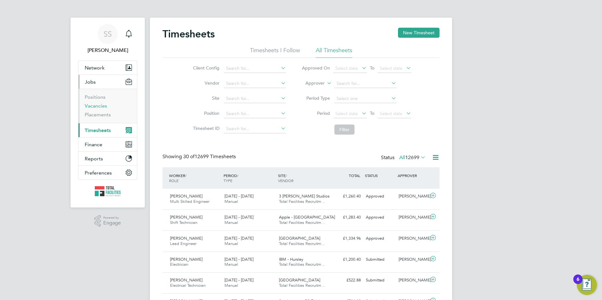
click at [96, 105] on link "Vacancies" at bounding box center [96, 106] width 22 height 6
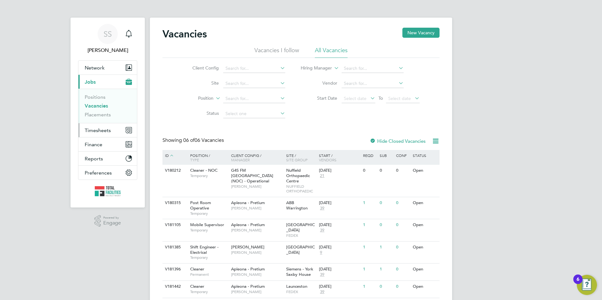
click at [92, 128] on span "Timesheets" at bounding box center [98, 130] width 26 height 6
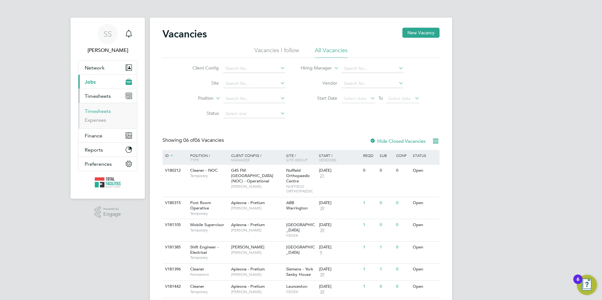
click at [96, 114] on link "Timesheets" at bounding box center [98, 111] width 26 height 6
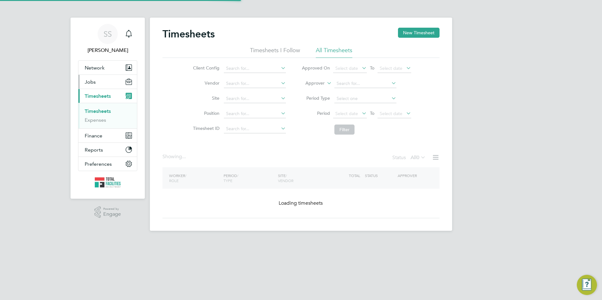
click at [98, 82] on button "Jobs" at bounding box center [107, 82] width 59 height 14
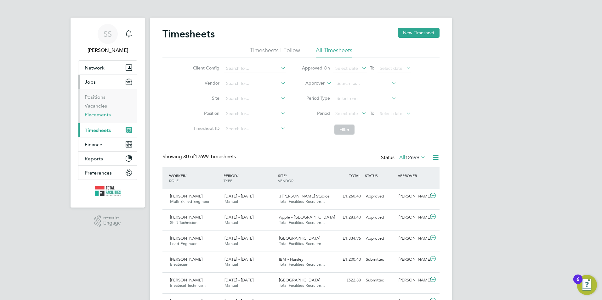
scroll to position [16, 55]
click at [95, 112] on link "Placements" at bounding box center [98, 115] width 26 height 6
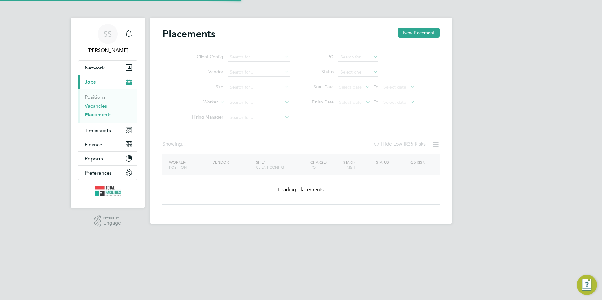
click at [94, 104] on link "Vacancies" at bounding box center [96, 106] width 22 height 6
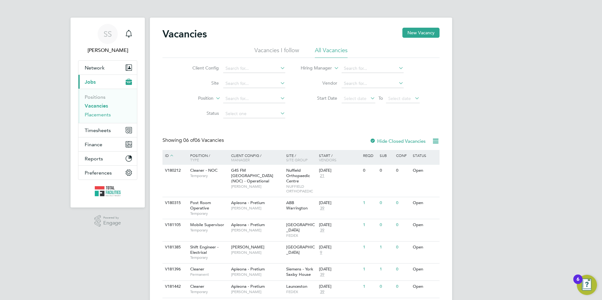
click at [92, 116] on link "Placements" at bounding box center [98, 115] width 26 height 6
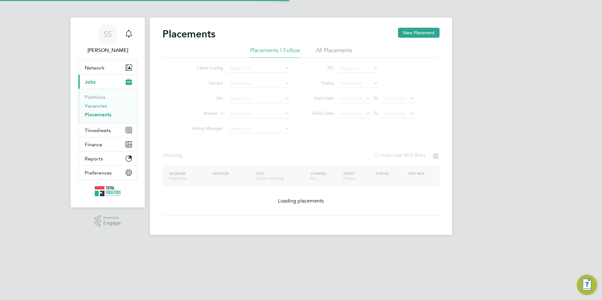
click at [90, 105] on link "Vacancies" at bounding box center [96, 106] width 22 height 6
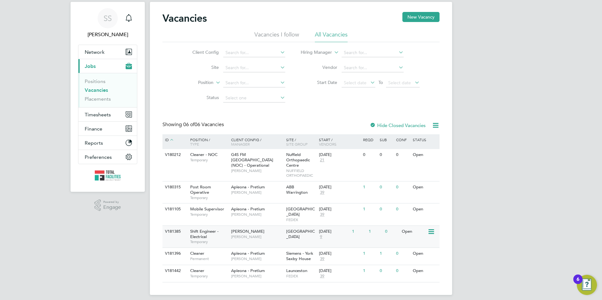
click at [321, 235] on span "9" at bounding box center [321, 237] width 4 height 5
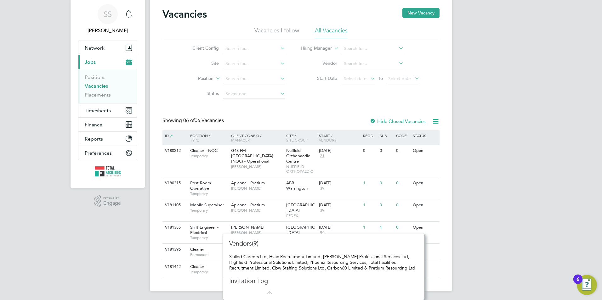
click at [84, 235] on div "SS Sam Skinner Notifications Applications: Network Team Members Businesses Site…" at bounding box center [301, 140] width 602 height 321
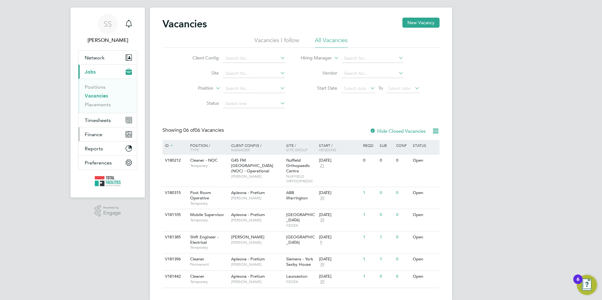
scroll to position [16, 0]
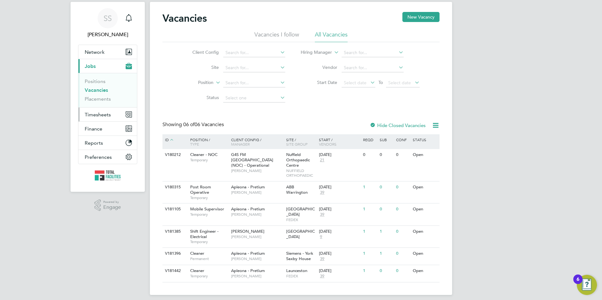
click at [96, 116] on span "Timesheets" at bounding box center [98, 115] width 26 height 6
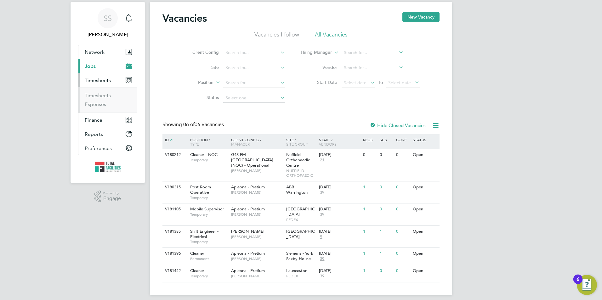
click at [94, 65] on span "Jobs" at bounding box center [90, 66] width 11 height 6
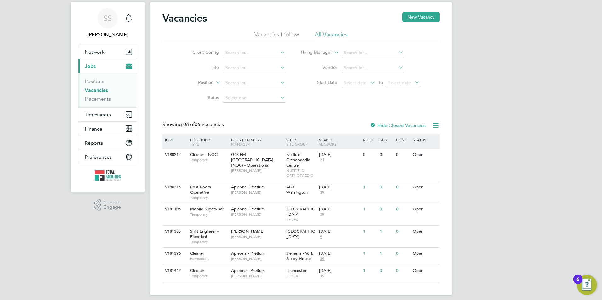
click at [96, 88] on link "Vacancies" at bounding box center [96, 90] width 23 height 6
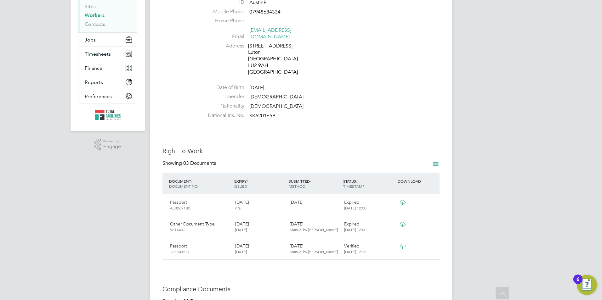
scroll to position [126, 0]
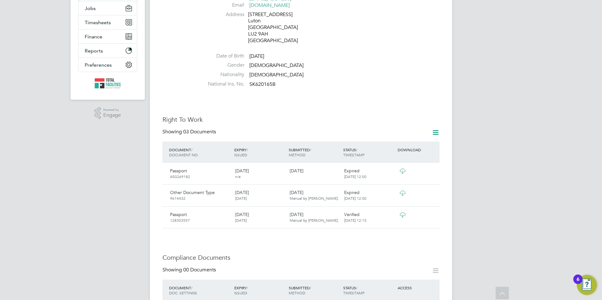
click at [327, 218] on span "Manual by [PERSON_NAME]." at bounding box center [314, 220] width 49 height 5
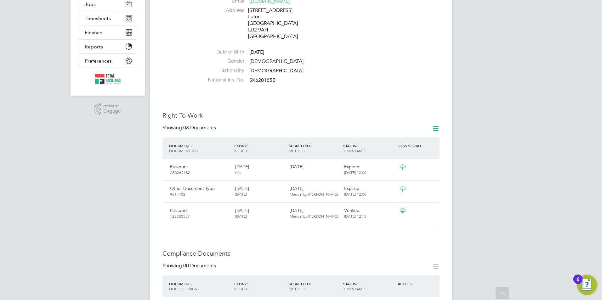
scroll to position [189, 0]
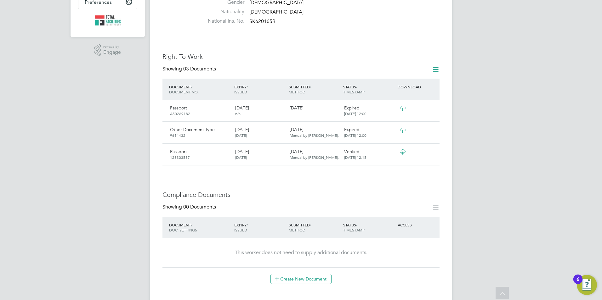
click at [243, 152] on div "[DATE] [DATE]" at bounding box center [260, 154] width 54 height 16
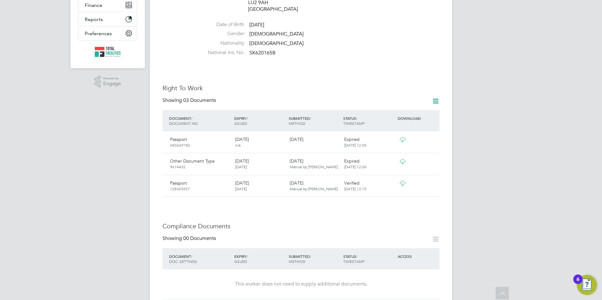
scroll to position [0, 0]
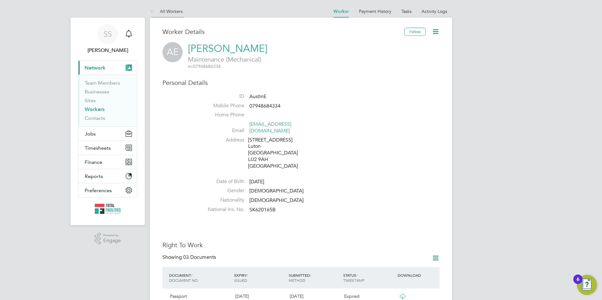
click at [156, 10] on icon at bounding box center [154, 12] width 8 height 8
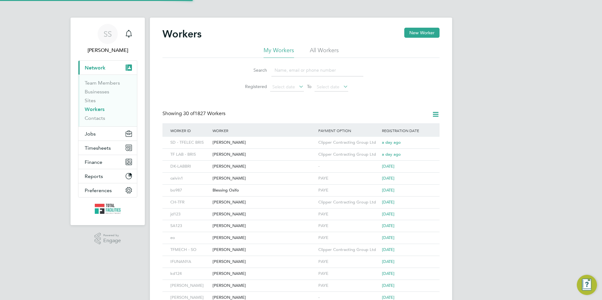
click at [303, 66] on input at bounding box center [317, 70] width 92 height 12
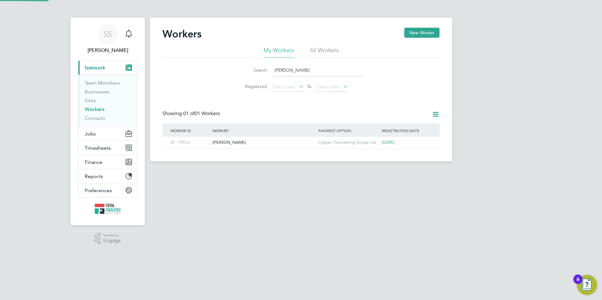
type input "[PERSON_NAME]"
drag, startPoint x: 602, startPoint y: 48, endPoint x: 561, endPoint y: 56, distance: 41.7
click at [588, 49] on div "SS Sam Skinner Notifications Applications: Current page: Network Team Members B…" at bounding box center [301, 86] width 602 height 172
click at [246, 140] on div "[PERSON_NAME]" at bounding box center [264, 143] width 106 height 12
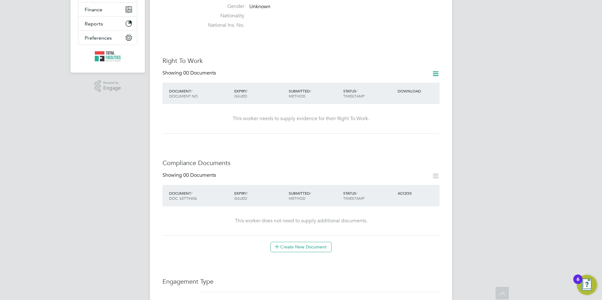
scroll to position [94, 0]
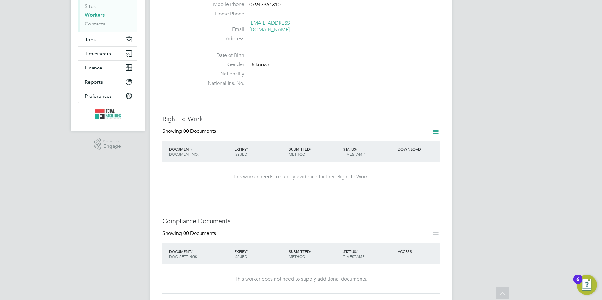
click at [434, 128] on icon at bounding box center [436, 132] width 8 height 8
click at [369, 140] on li "Add Right To Work Document" at bounding box center [401, 140] width 76 height 9
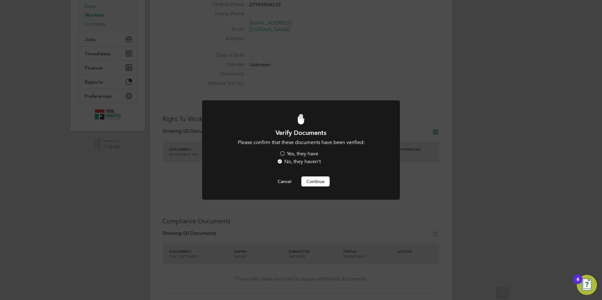
click at [289, 156] on label "Yes, they have" at bounding box center [298, 154] width 39 height 7
click at [0, 0] on input "Yes, they have" at bounding box center [0, 0] width 0 height 0
click at [319, 184] on button "Continue" at bounding box center [315, 182] width 28 height 10
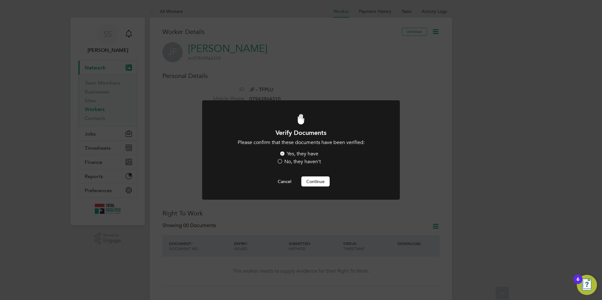
scroll to position [94, 0]
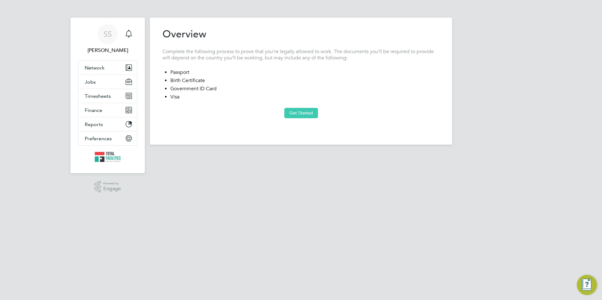
click at [297, 117] on button "Get Started" at bounding box center [301, 113] width 34 height 10
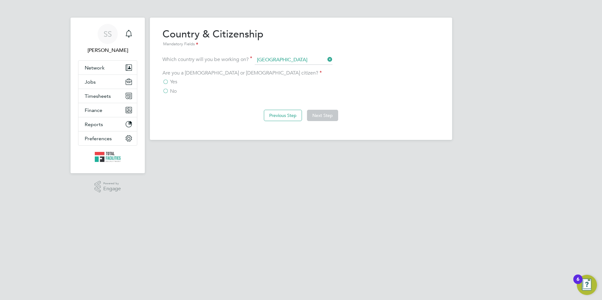
click at [174, 85] on span "Yes" at bounding box center [173, 82] width 7 height 6
click at [0, 0] on input "Yes" at bounding box center [0, 0] width 0 height 0
click at [324, 114] on button "Next Step" at bounding box center [322, 115] width 31 height 11
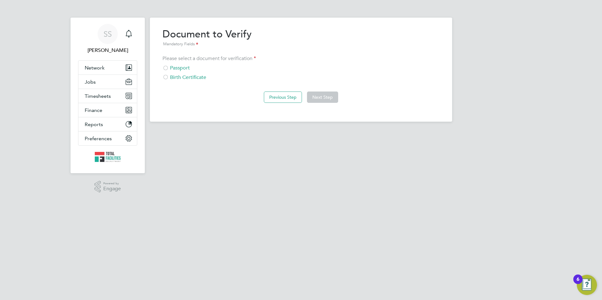
click at [185, 71] on div "Passport" at bounding box center [300, 68] width 277 height 7
click at [324, 95] on button "Next Step" at bounding box center [322, 97] width 31 height 11
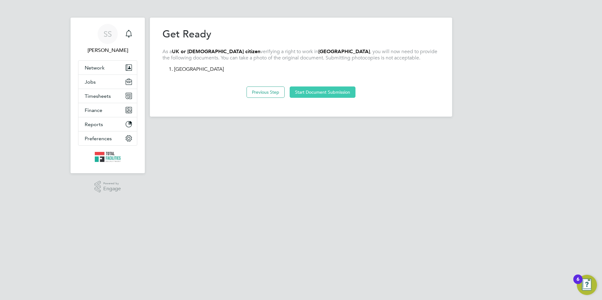
click at [320, 90] on button "Start Document Submission" at bounding box center [323, 92] width 66 height 11
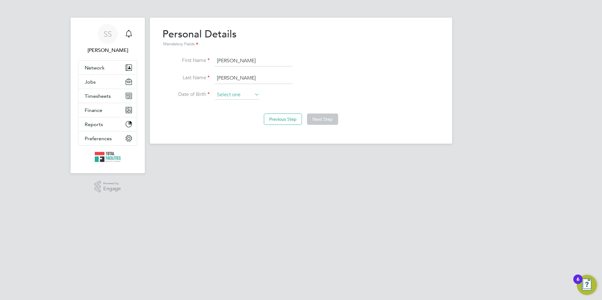
click at [225, 94] on input at bounding box center [237, 94] width 45 height 9
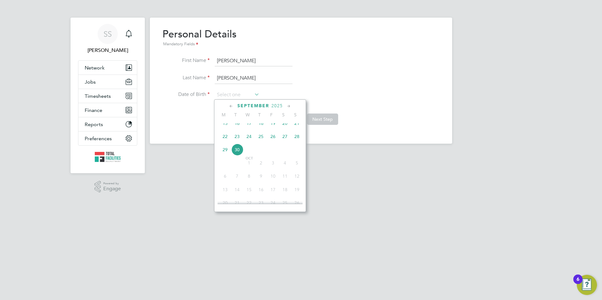
click at [161, 154] on html "SS Sam Skinner Notifications Applications: Network Team Members Businesses Site…" at bounding box center [301, 77] width 602 height 154
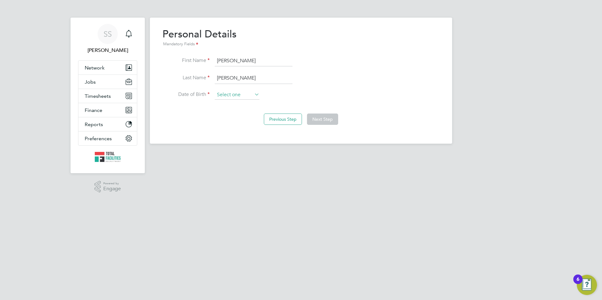
click at [222, 95] on input at bounding box center [237, 94] width 45 height 9
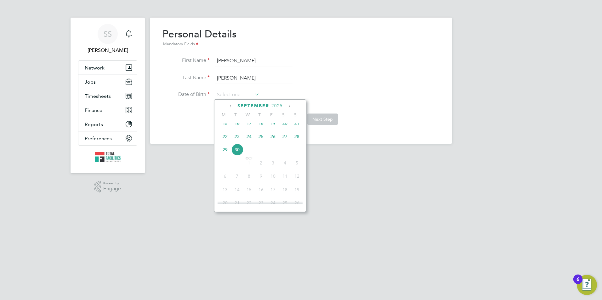
click at [276, 105] on span "2025" at bounding box center [276, 105] width 11 height 5
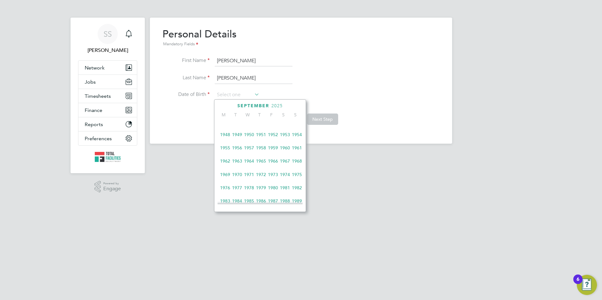
scroll to position [114, 0]
click at [275, 177] on span "1973" at bounding box center [273, 175] width 12 height 12
click at [232, 107] on icon at bounding box center [231, 106] width 6 height 7
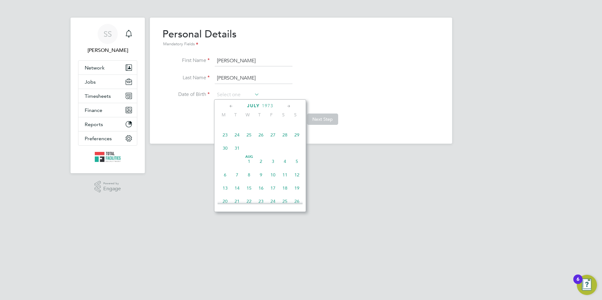
scroll to position [68, 0]
click at [260, 169] on span "19" at bounding box center [261, 168] width 12 height 12
type input "19 Jul 1973"
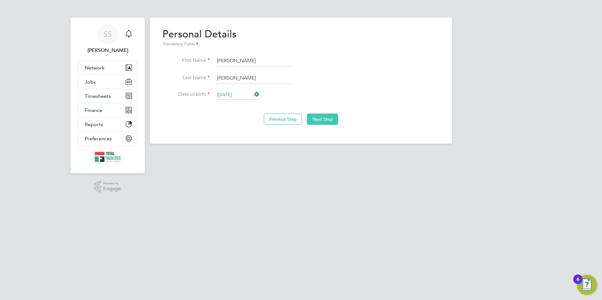
click at [331, 120] on button "Next Step" at bounding box center [322, 119] width 31 height 11
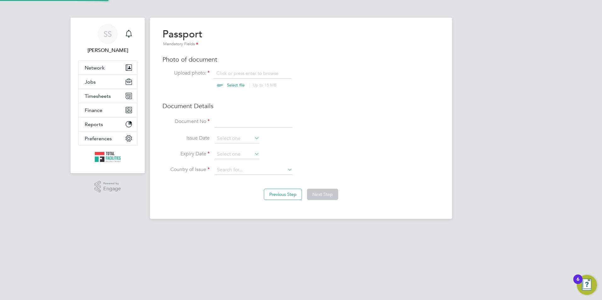
scroll to position [8, 78]
click at [234, 85] on input "file" at bounding box center [241, 79] width 99 height 19
type input "C:\fakepath\John Fitchett - Passport.jpg"
click at [217, 121] on input at bounding box center [254, 121] width 78 height 11
click at [227, 122] on input "56040" at bounding box center [254, 121] width 78 height 11
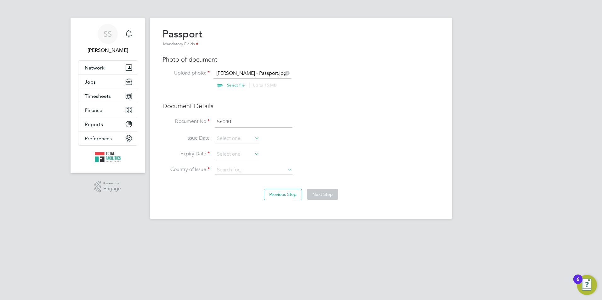
click at [236, 122] on input "56040" at bounding box center [254, 121] width 78 height 11
type input "560400513"
click at [235, 154] on input at bounding box center [237, 154] width 45 height 9
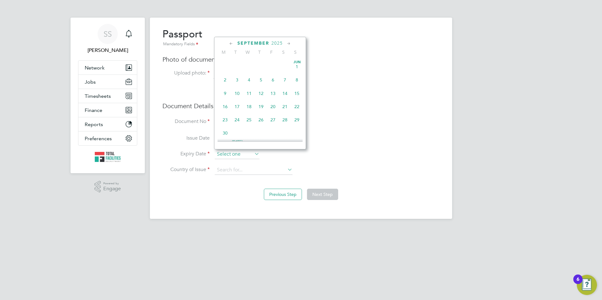
scroll to position [245, 0]
click at [275, 42] on span "2025" at bounding box center [276, 43] width 11 height 5
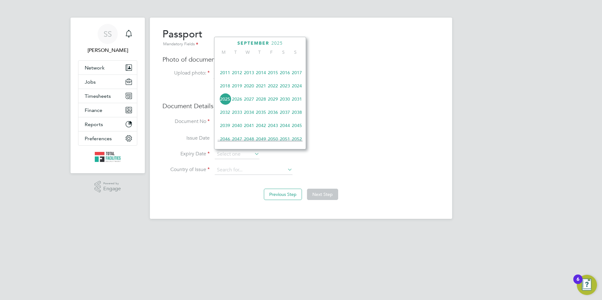
click at [275, 101] on span "2029" at bounding box center [273, 99] width 12 height 12
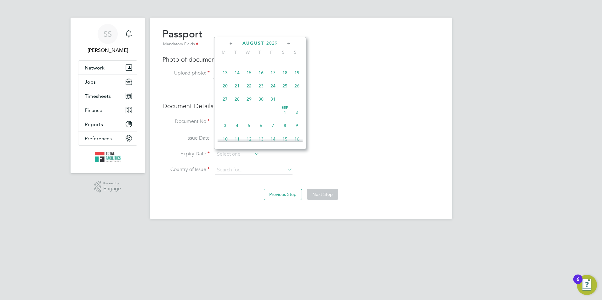
click at [229, 42] on icon at bounding box center [231, 43] width 6 height 7
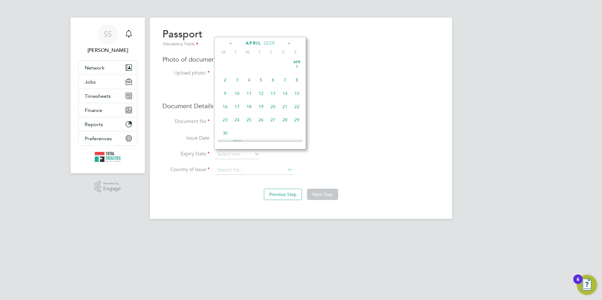
click at [298, 78] on span "8" at bounding box center [297, 80] width 12 height 12
type input "08 Apr 2029"
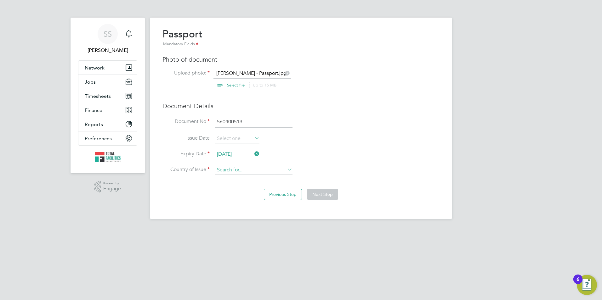
click at [221, 166] on input at bounding box center [254, 170] width 78 height 9
click at [248, 177] on li "United Kingdo m" at bounding box center [253, 179] width 78 height 8
type input "[GEOGRAPHIC_DATA]"
click at [321, 191] on button "Next Step" at bounding box center [322, 194] width 31 height 11
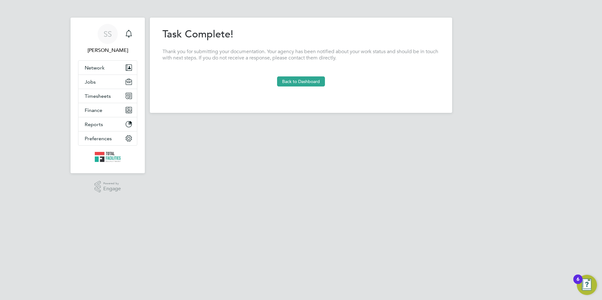
click at [304, 87] on div "Previous Step Next Step" at bounding box center [300, 94] width 277 height 14
click at [295, 83] on button "Back to Dashboard" at bounding box center [301, 81] width 48 height 10
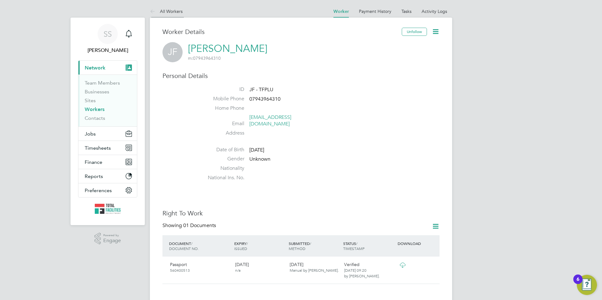
click at [169, 8] on link "All Workers" at bounding box center [166, 11] width 33 height 6
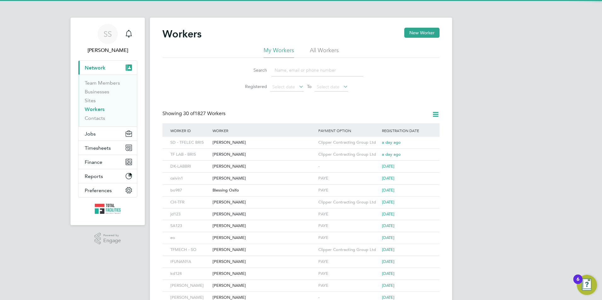
click at [278, 73] on input at bounding box center [317, 70] width 92 height 12
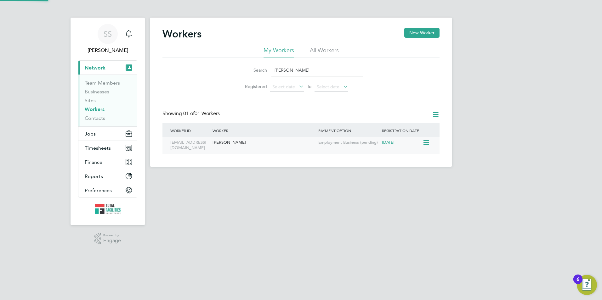
type input "mitchell benn"
click at [223, 145] on div "[PERSON_NAME]" at bounding box center [264, 143] width 106 height 12
drag, startPoint x: 317, startPoint y: 68, endPoint x: 124, endPoint y: 67, distance: 193.0
click at [124, 67] on div "SS Sam Skinner Notifications Applications: Current page: Network Team Members B…" at bounding box center [301, 88] width 602 height 177
click at [316, 64] on input "mitchell benn" at bounding box center [317, 70] width 92 height 12
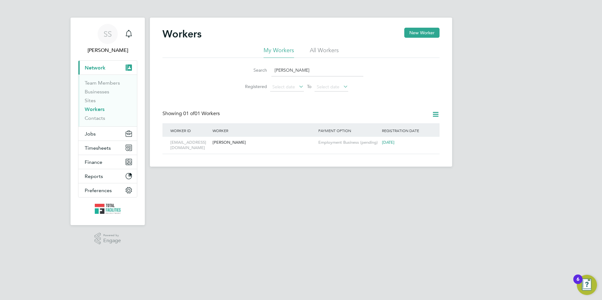
drag, startPoint x: 316, startPoint y: 68, endPoint x: 267, endPoint y: 63, distance: 49.6
click at [267, 63] on li "Search mitchell benn" at bounding box center [301, 70] width 140 height 19
type input "s"
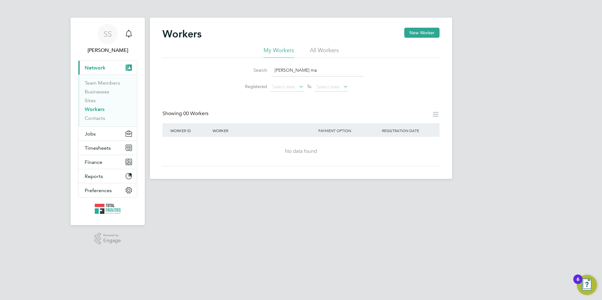
click at [283, 71] on input "daryl ma" at bounding box center [317, 70] width 92 height 12
click at [296, 72] on input "daryll ma" at bounding box center [317, 70] width 92 height 12
click at [313, 50] on li "All Workers" at bounding box center [324, 52] width 29 height 11
click at [300, 71] on input "daryll" at bounding box center [317, 70] width 92 height 12
type input "d"
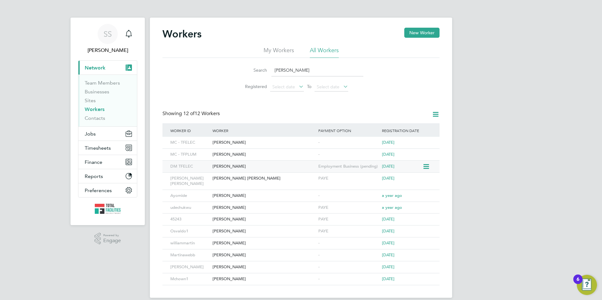
type input "martin"
click at [228, 169] on div "Darryl Martin" at bounding box center [264, 167] width 106 height 12
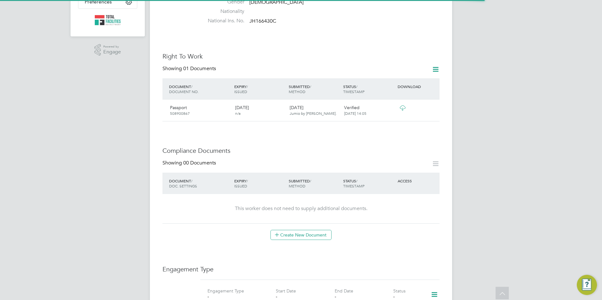
scroll to position [94, 0]
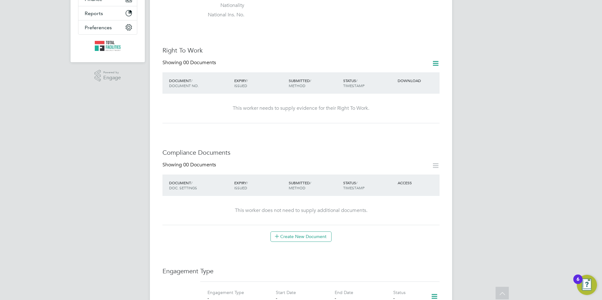
scroll to position [94, 0]
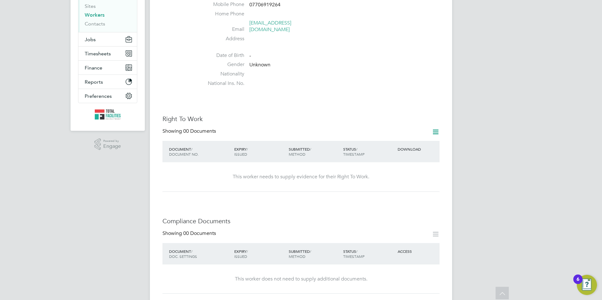
click at [433, 128] on icon at bounding box center [436, 132] width 8 height 8
click at [404, 138] on li "Add Right To Work Document" at bounding box center [401, 140] width 76 height 9
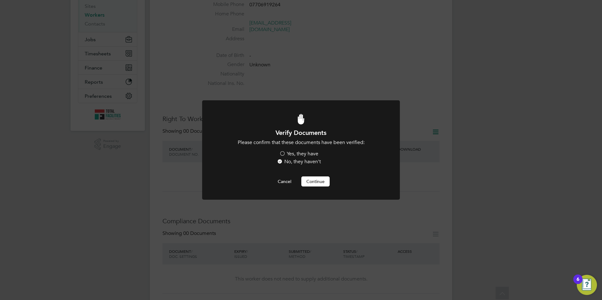
scroll to position [0, 0]
click at [289, 152] on label "Yes, they have" at bounding box center [298, 154] width 39 height 7
click at [0, 0] on input "Yes, they have" at bounding box center [0, 0] width 0 height 0
click at [324, 185] on button "Continue" at bounding box center [315, 182] width 28 height 10
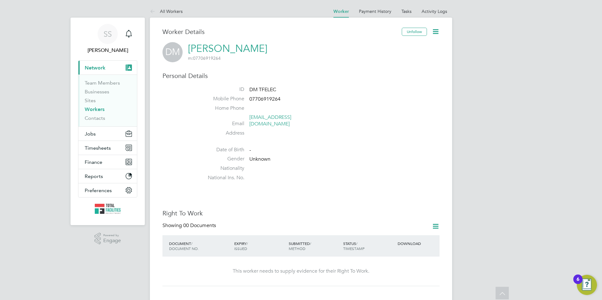
scroll to position [94, 0]
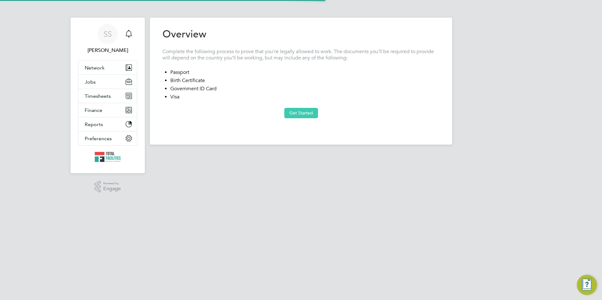
click at [310, 115] on button "Get Started" at bounding box center [301, 113] width 34 height 10
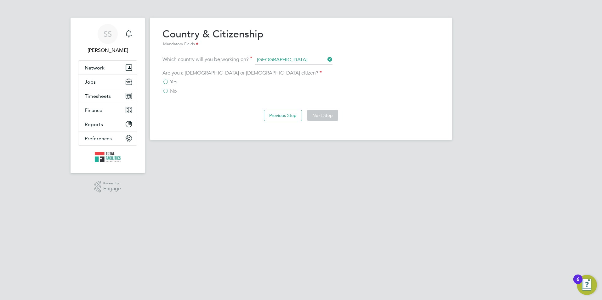
click at [183, 78] on div "Are you a British or Irish citizen? Yes No" at bounding box center [300, 82] width 277 height 25
click at [167, 83] on label "Yes" at bounding box center [169, 82] width 15 height 6
click at [0, 0] on input "Yes" at bounding box center [0, 0] width 0 height 0
click at [319, 116] on button "Next Step" at bounding box center [322, 115] width 31 height 11
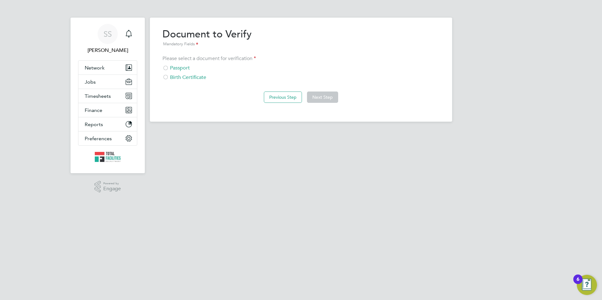
click at [175, 64] on div "Please select a document for verification Passport Birth Certificate" at bounding box center [300, 67] width 277 height 25
click at [178, 66] on div "Passport" at bounding box center [300, 68] width 277 height 7
click at [330, 92] on button "Next Step" at bounding box center [322, 97] width 31 height 11
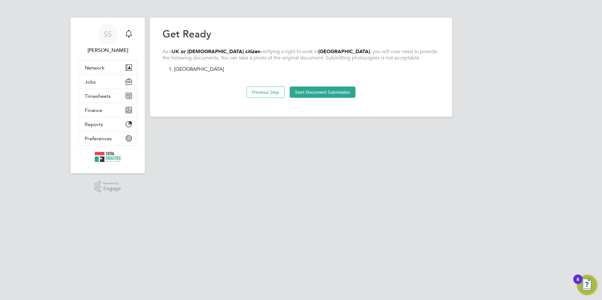
click at [321, 86] on div "Previous Step Start Document Submission" at bounding box center [300, 91] width 277 height 25
click at [325, 91] on button "Start Document Submission" at bounding box center [323, 92] width 66 height 11
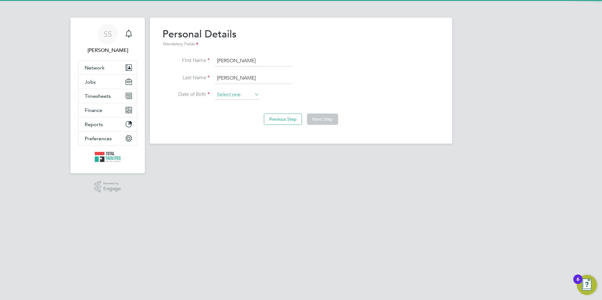
click at [229, 93] on input at bounding box center [237, 94] width 45 height 9
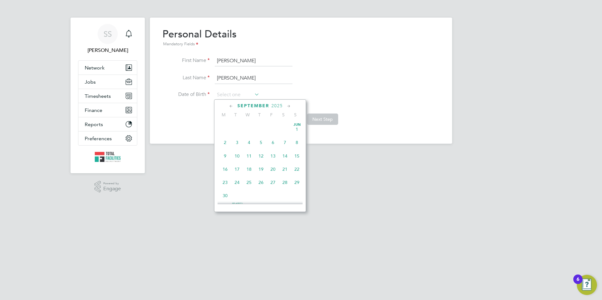
scroll to position [245, 0]
click at [189, 108] on div "Previous Step Next Step" at bounding box center [300, 118] width 277 height 25
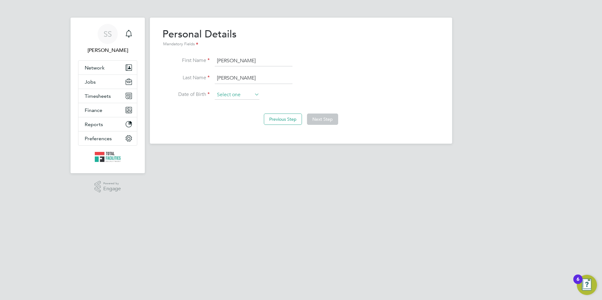
click at [233, 96] on input at bounding box center [237, 94] width 45 height 9
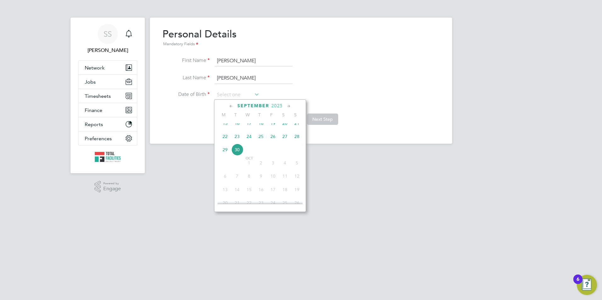
click at [274, 106] on span "2025" at bounding box center [276, 105] width 11 height 5
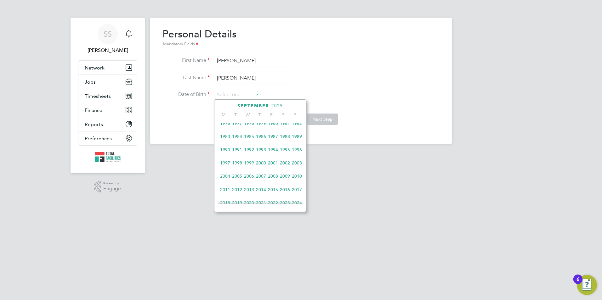
scroll to position [167, 0]
click at [241, 151] on span "1984" at bounding box center [237, 148] width 12 height 12
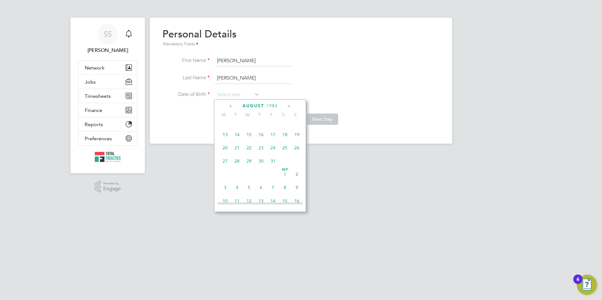
drag, startPoint x: 222, startPoint y: 107, endPoint x: 226, endPoint y: 105, distance: 4.4
click at [222, 107] on div "August 1984" at bounding box center [260, 106] width 85 height 6
click at [232, 106] on icon at bounding box center [231, 106] width 6 height 7
click at [231, 106] on icon at bounding box center [231, 106] width 6 height 7
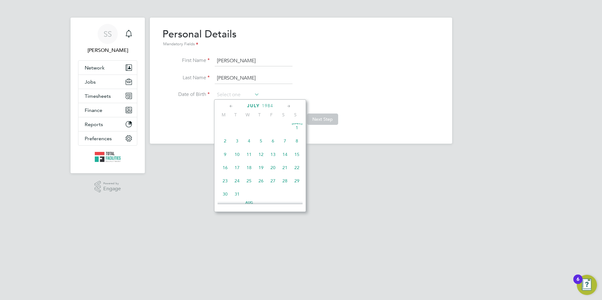
scroll to position [0, 0]
click at [231, 106] on icon at bounding box center [231, 106] width 6 height 7
click at [290, 106] on icon at bounding box center [289, 106] width 6 height 7
click at [250, 168] on span "23" at bounding box center [249, 167] width 12 height 12
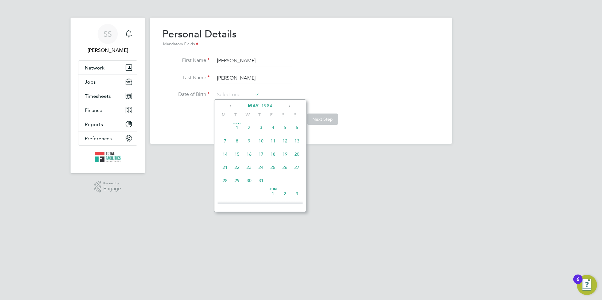
type input "23 May 1984"
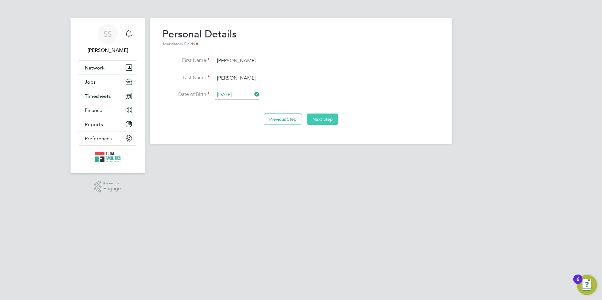
click at [314, 118] on button "Next Step" at bounding box center [322, 119] width 31 height 11
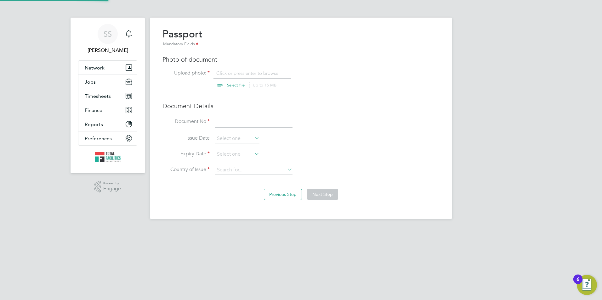
scroll to position [8, 78]
click at [220, 73] on input "file" at bounding box center [241, 79] width 99 height 19
type input "C:\fakepath\Darrl RTW.jpeg"
click at [243, 123] on input at bounding box center [254, 121] width 78 height 11
type input "152558643"
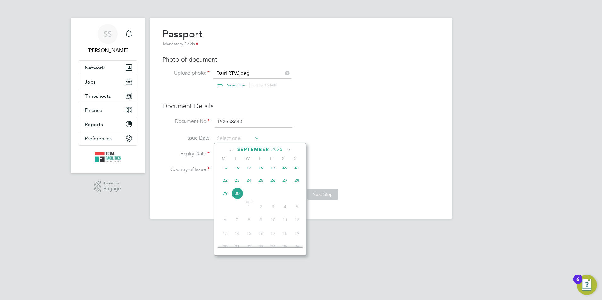
scroll to position [245, 0]
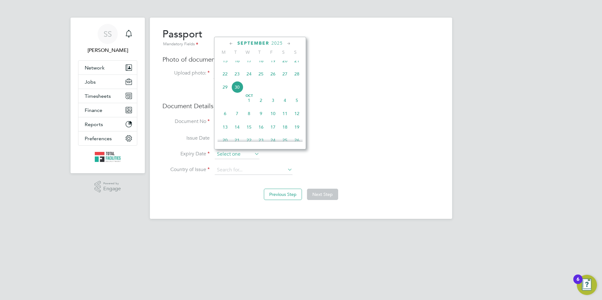
click at [231, 155] on input at bounding box center [237, 154] width 45 height 9
click at [274, 42] on span "2025" at bounding box center [276, 43] width 11 height 5
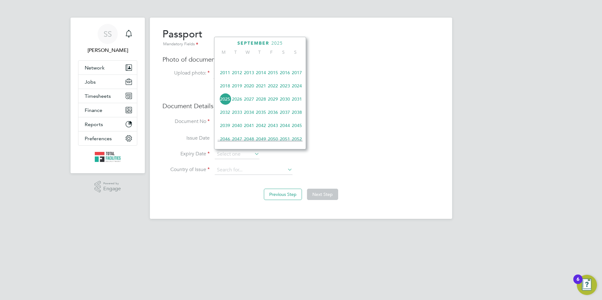
click at [275, 42] on span "2025" at bounding box center [276, 43] width 11 height 5
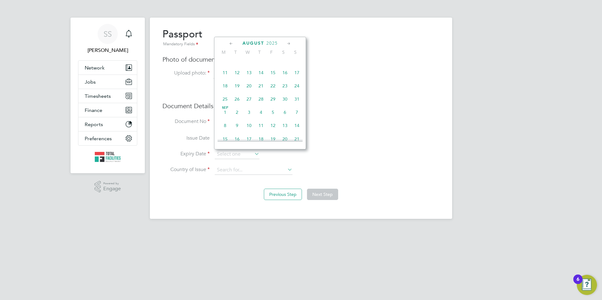
click at [273, 43] on span "2025" at bounding box center [271, 43] width 11 height 5
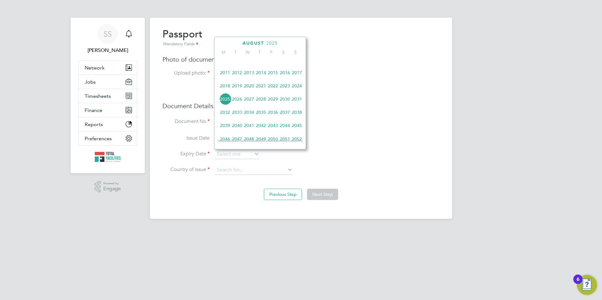
click at [261, 117] on span "2035" at bounding box center [261, 112] width 12 height 12
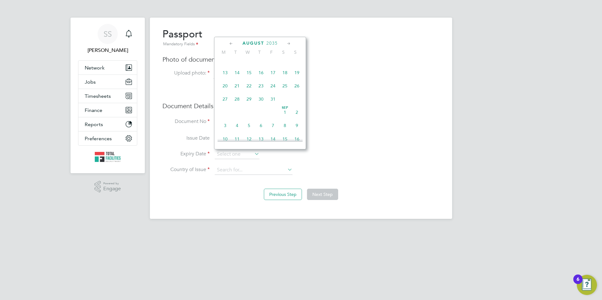
click at [231, 42] on icon at bounding box center [231, 43] width 6 height 7
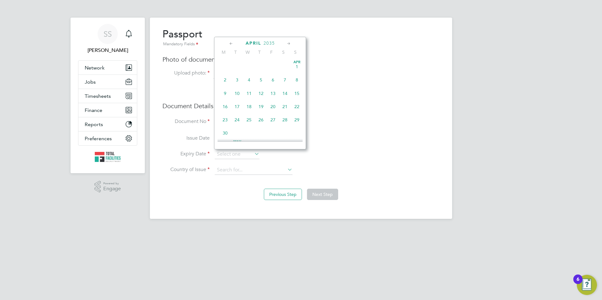
click at [231, 42] on icon at bounding box center [231, 43] width 6 height 7
click at [248, 121] on span "31" at bounding box center [249, 120] width 12 height 12
type input "31 Jan 2035"
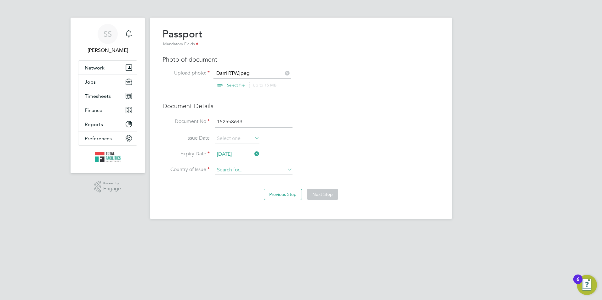
click at [229, 172] on input at bounding box center [254, 170] width 78 height 9
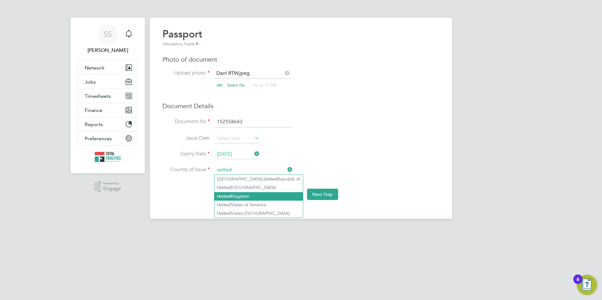
click at [233, 193] on li "United Kingdom" at bounding box center [258, 196] width 88 height 8
type input "United Kingdom"
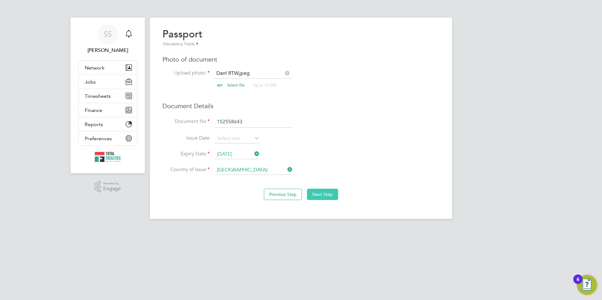
click at [322, 189] on button "Next Step" at bounding box center [322, 194] width 31 height 11
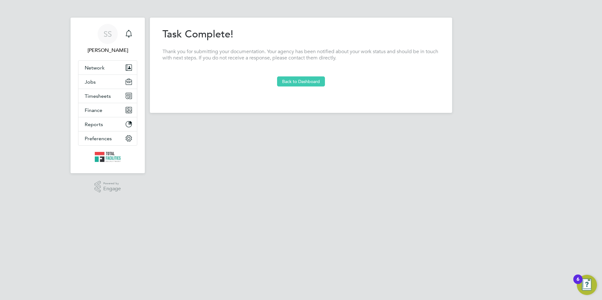
click at [297, 85] on button "Back to Dashboard" at bounding box center [301, 81] width 48 height 10
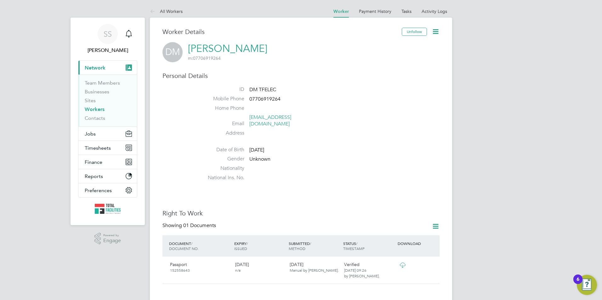
click at [403, 149] on li "Date of Birth 23 May 1984" at bounding box center [319, 151] width 239 height 9
click at [92, 131] on span "Jobs" at bounding box center [90, 134] width 11 height 6
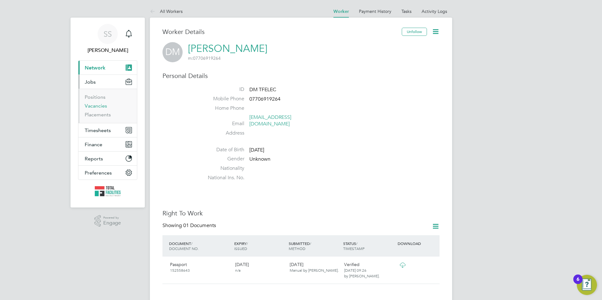
click at [89, 104] on link "Vacancies" at bounding box center [96, 106] width 22 height 6
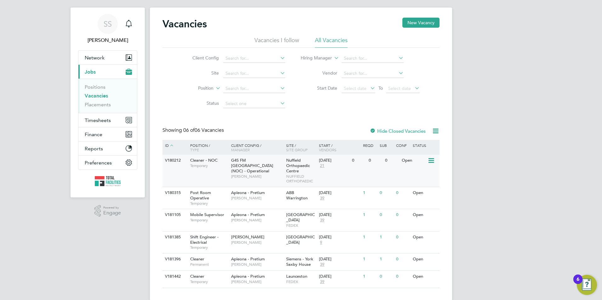
scroll to position [16, 0]
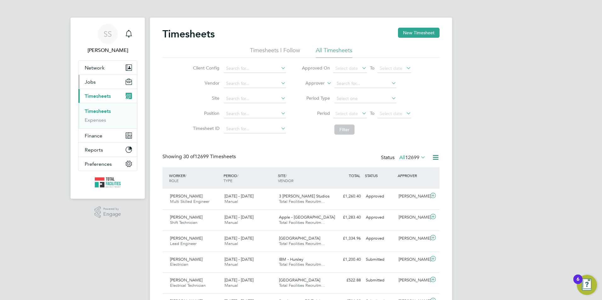
click at [94, 84] on span "Jobs" at bounding box center [90, 82] width 11 height 6
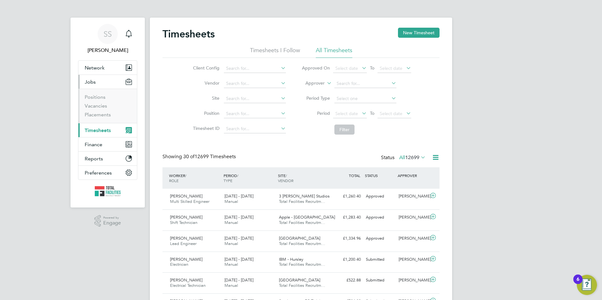
click at [99, 132] on span "Timesheets" at bounding box center [98, 130] width 26 height 6
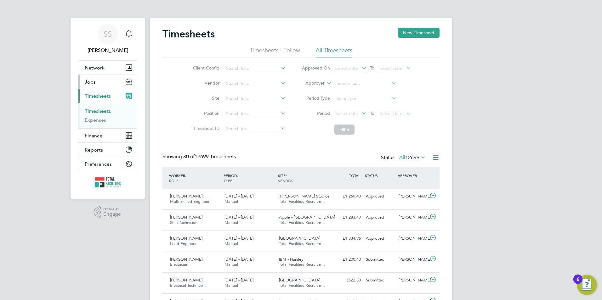
click at [91, 81] on span "Jobs" at bounding box center [90, 82] width 11 height 6
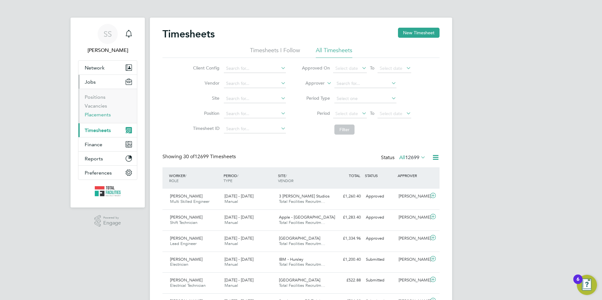
click at [93, 113] on link "Placements" at bounding box center [98, 115] width 26 height 6
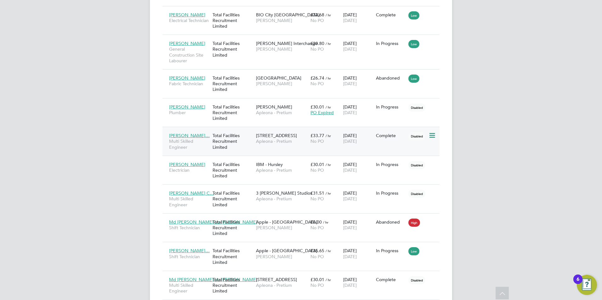
click at [186, 134] on span "Augustine Enegid…" at bounding box center [189, 136] width 41 height 6
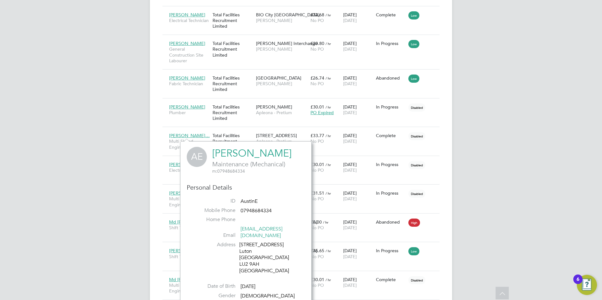
click at [229, 153] on link "[PERSON_NAME]" at bounding box center [251, 153] width 79 height 12
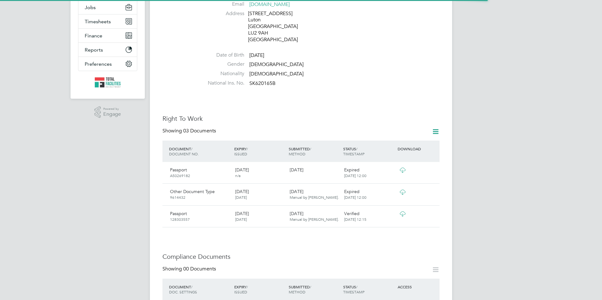
scroll to position [220, 0]
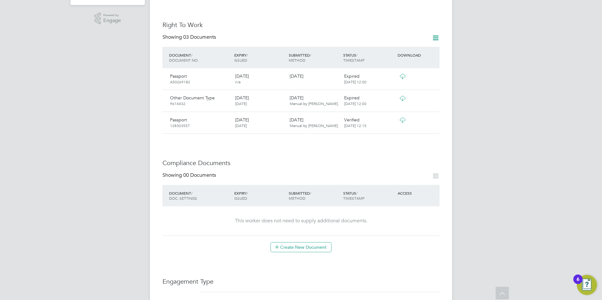
click at [405, 119] on icon at bounding box center [403, 120] width 8 height 5
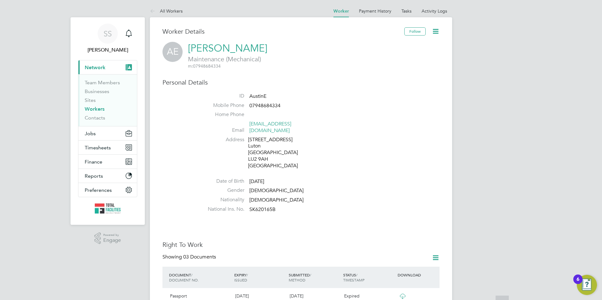
scroll to position [0, 0]
click at [154, 9] on icon at bounding box center [154, 12] width 8 height 8
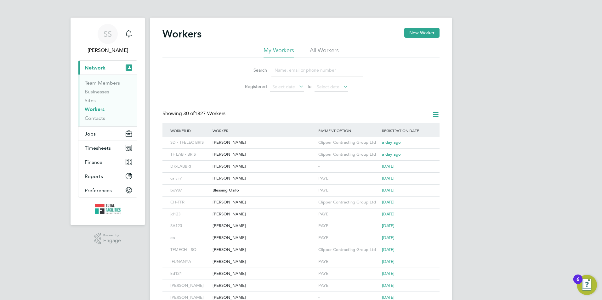
click at [286, 72] on input at bounding box center [317, 70] width 92 height 12
type input "[PERSON_NAME]"
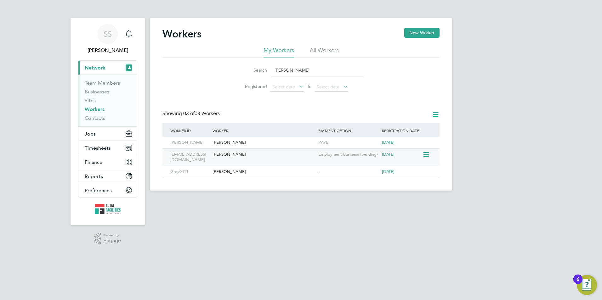
click at [263, 152] on div "[PERSON_NAME]" at bounding box center [264, 155] width 106 height 12
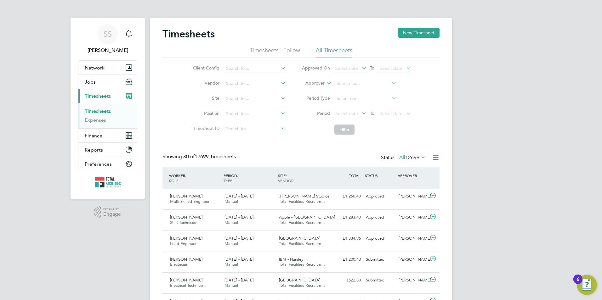
click at [108, 89] on li "Jobs Positions Vacancies Placements" at bounding box center [107, 82] width 59 height 14
click at [107, 85] on button "Jobs" at bounding box center [107, 82] width 59 height 14
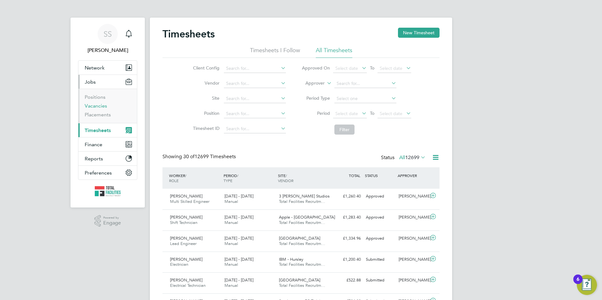
click at [95, 105] on link "Vacancies" at bounding box center [96, 106] width 22 height 6
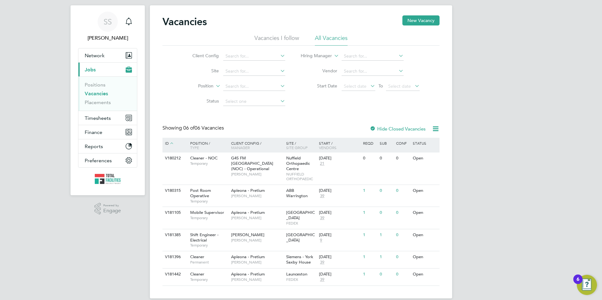
scroll to position [16, 0]
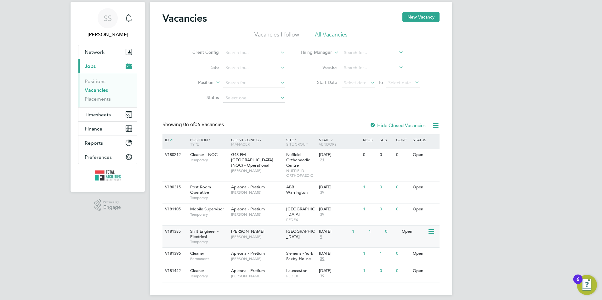
click at [238, 229] on span "[PERSON_NAME]" at bounding box center [247, 231] width 33 height 5
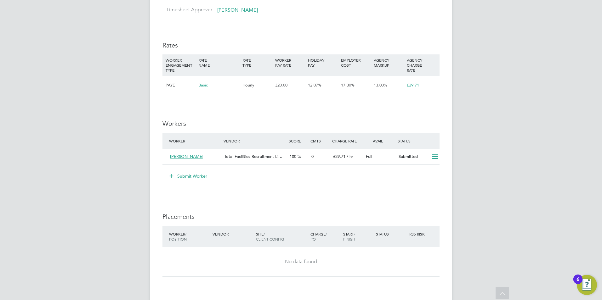
scroll to position [881, 0]
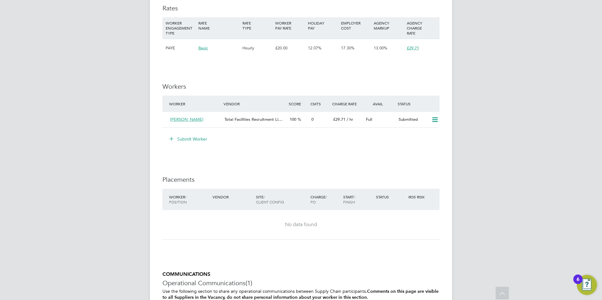
click at [187, 140] on button "Submit Worker" at bounding box center [188, 139] width 47 height 10
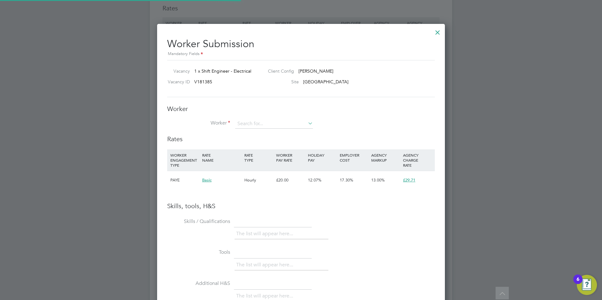
scroll to position [398, 288]
click at [251, 120] on input at bounding box center [274, 123] width 78 height 9
